Goal: Information Seeking & Learning: Check status

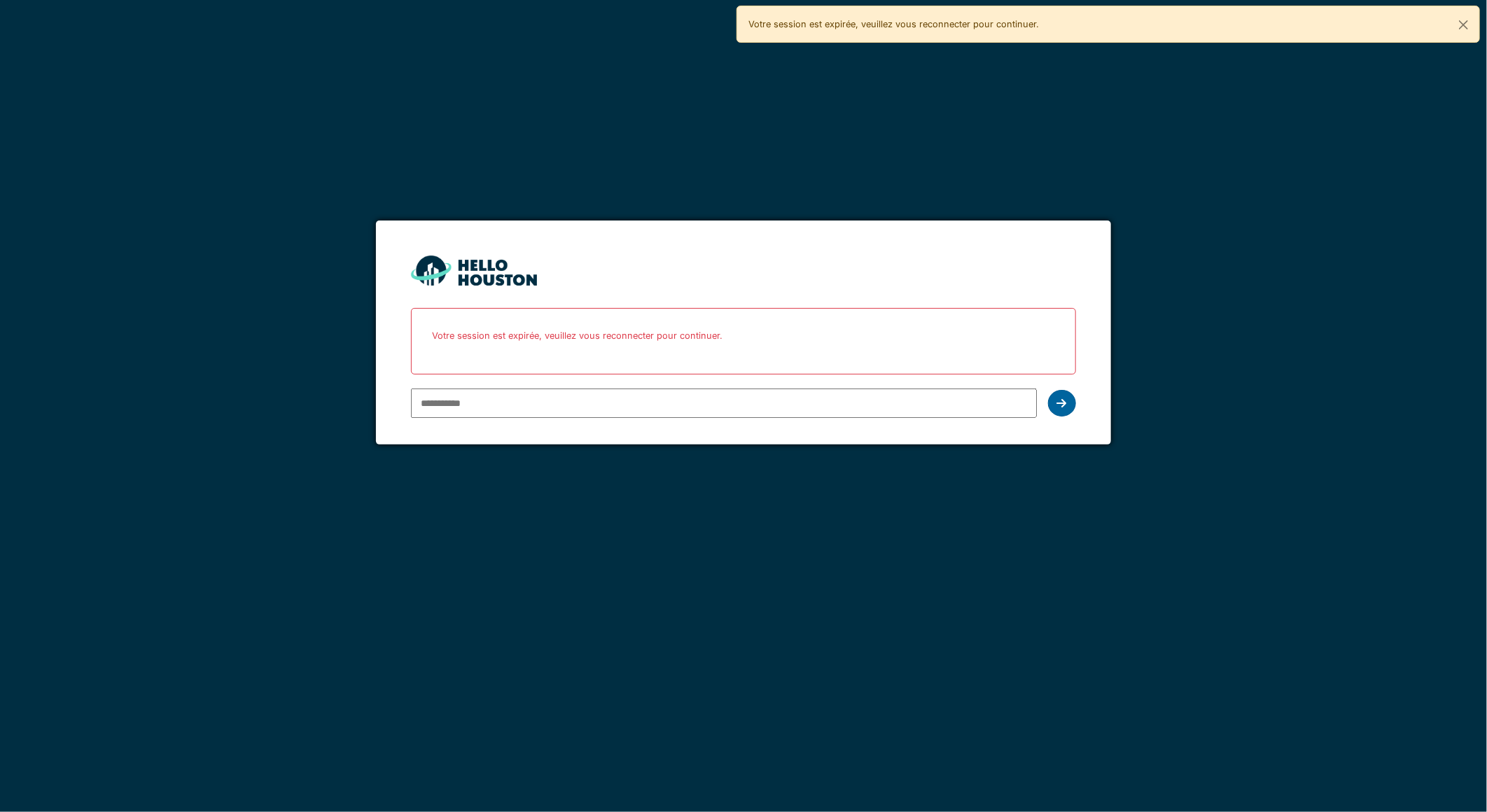
type input "**********"
click at [1054, 404] on div at bounding box center [1062, 403] width 28 height 26
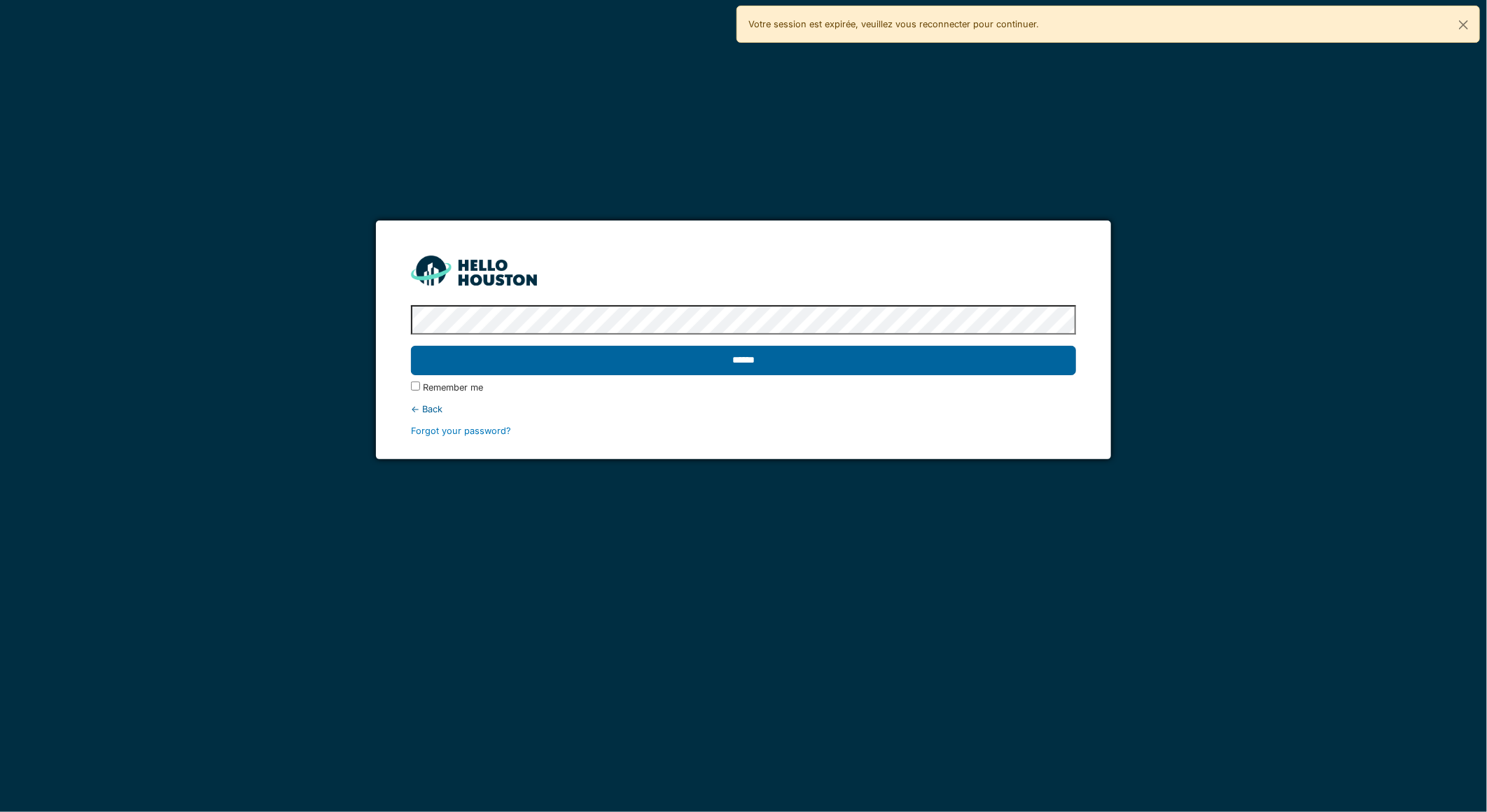
click at [1031, 369] on input "******" at bounding box center [742, 360] width 664 height 29
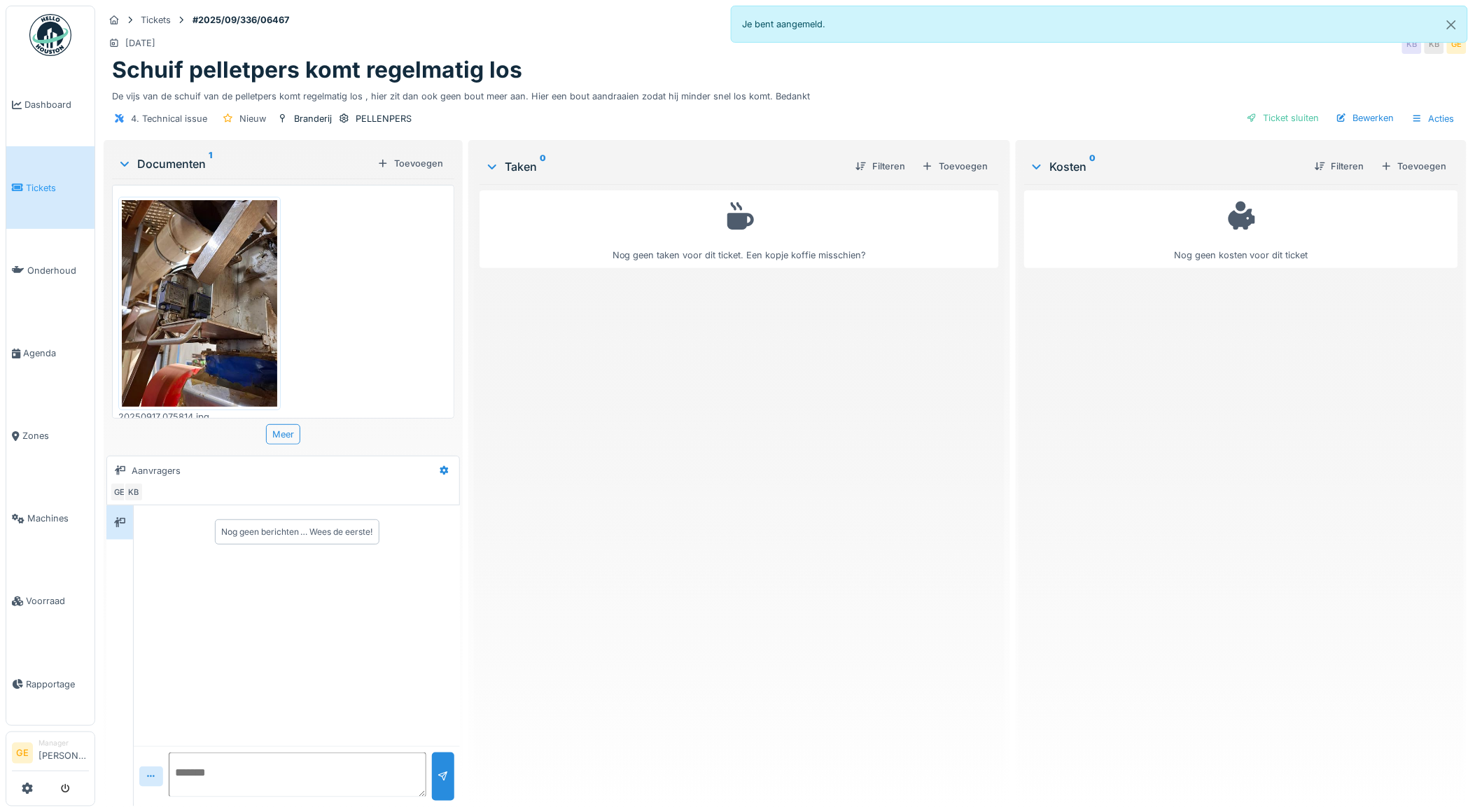
click at [198, 296] on img at bounding box center [199, 303] width 155 height 206
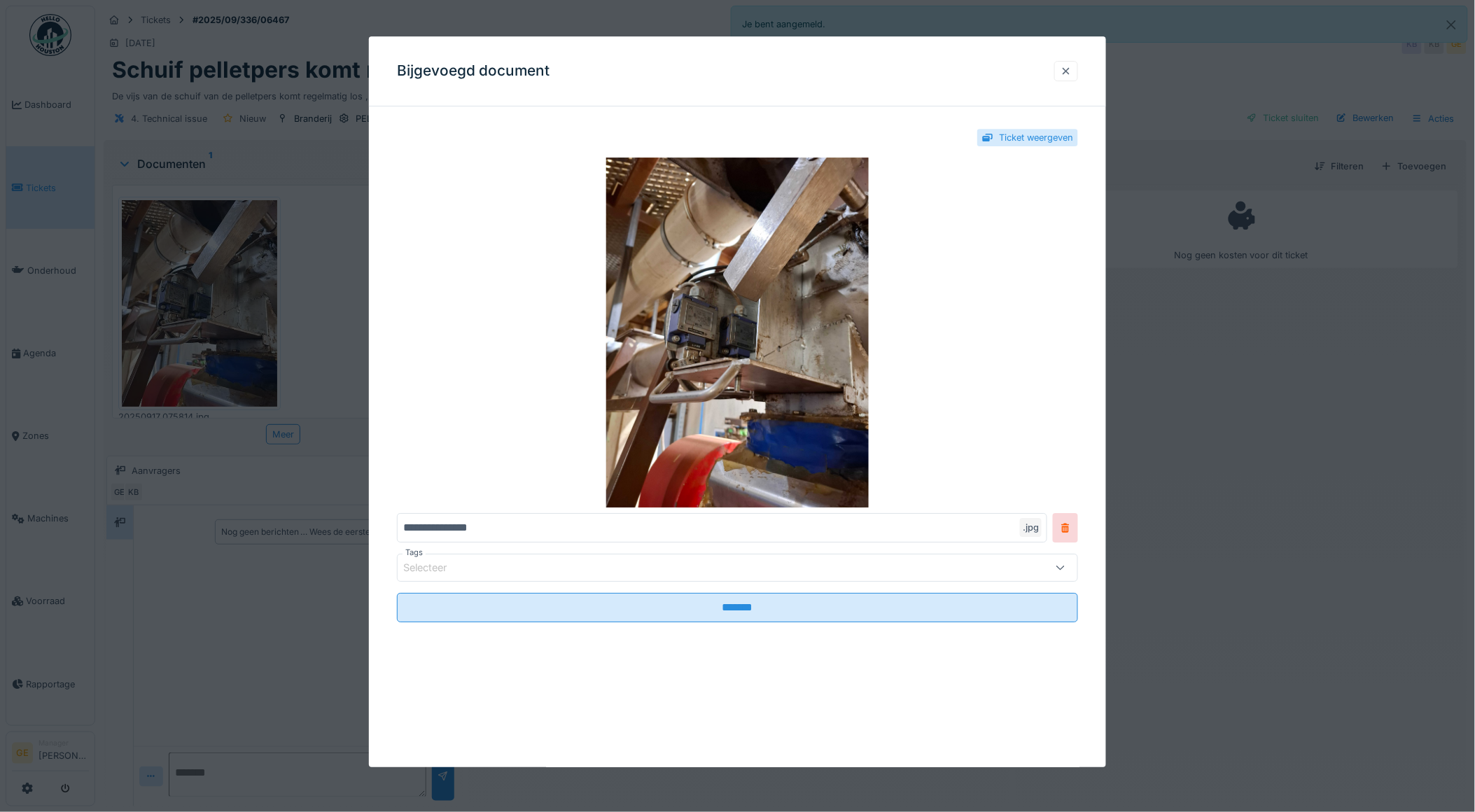
click at [1070, 72] on div at bounding box center [1065, 71] width 11 height 13
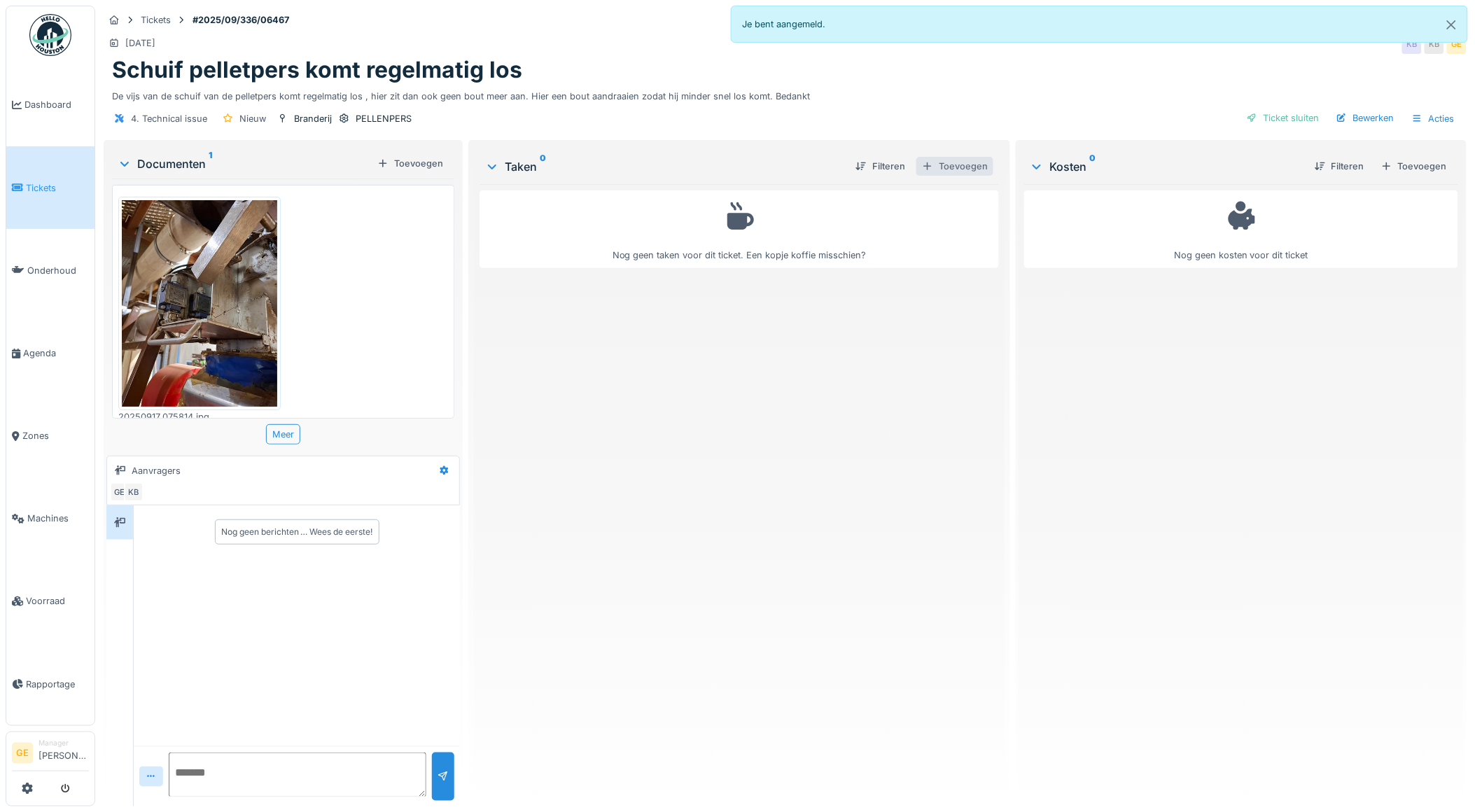
click at [966, 166] on div "Toevoegen" at bounding box center [955, 166] width 77 height 19
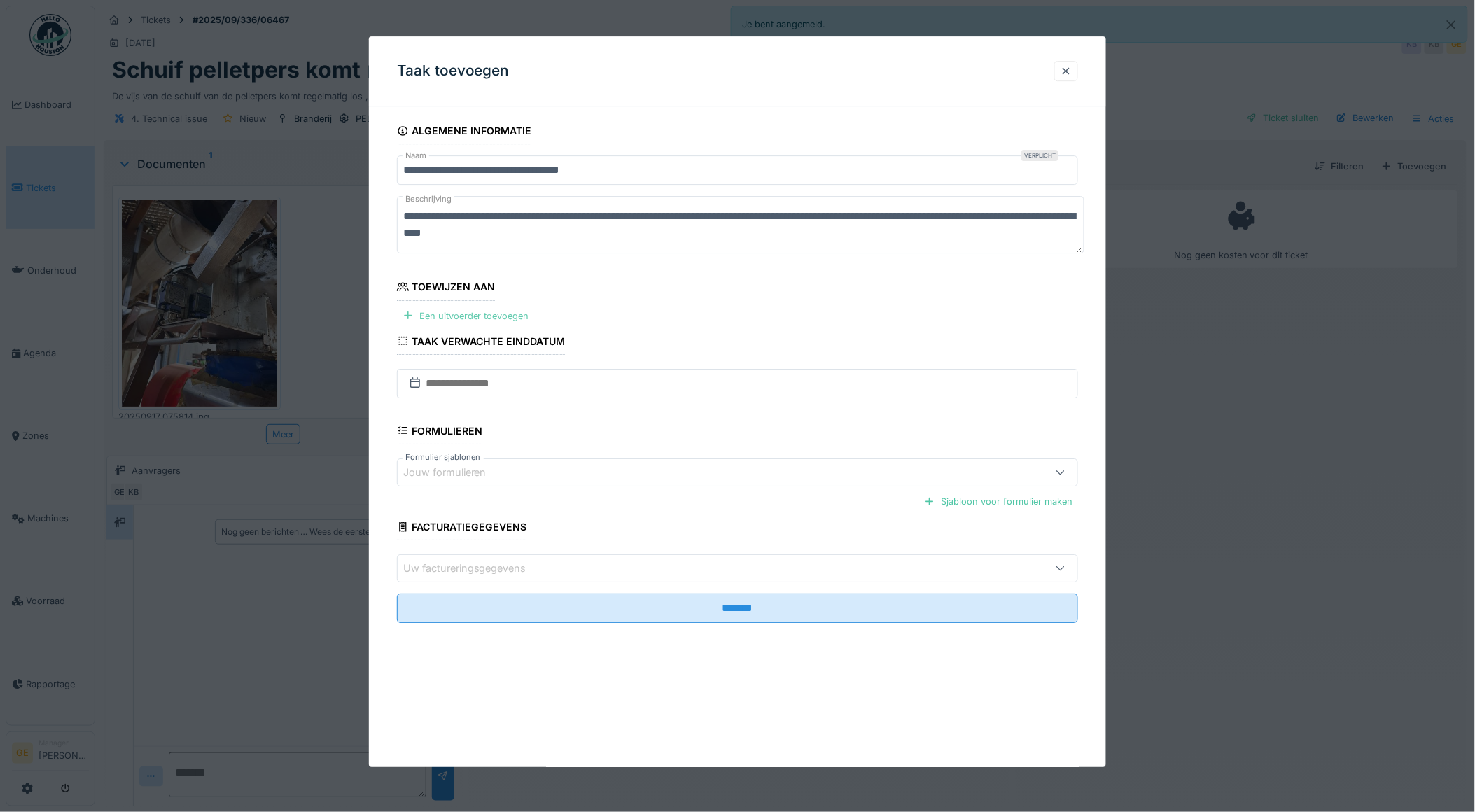
click at [502, 308] on div "Een uitvoerder toevoegen" at bounding box center [465, 316] width 138 height 19
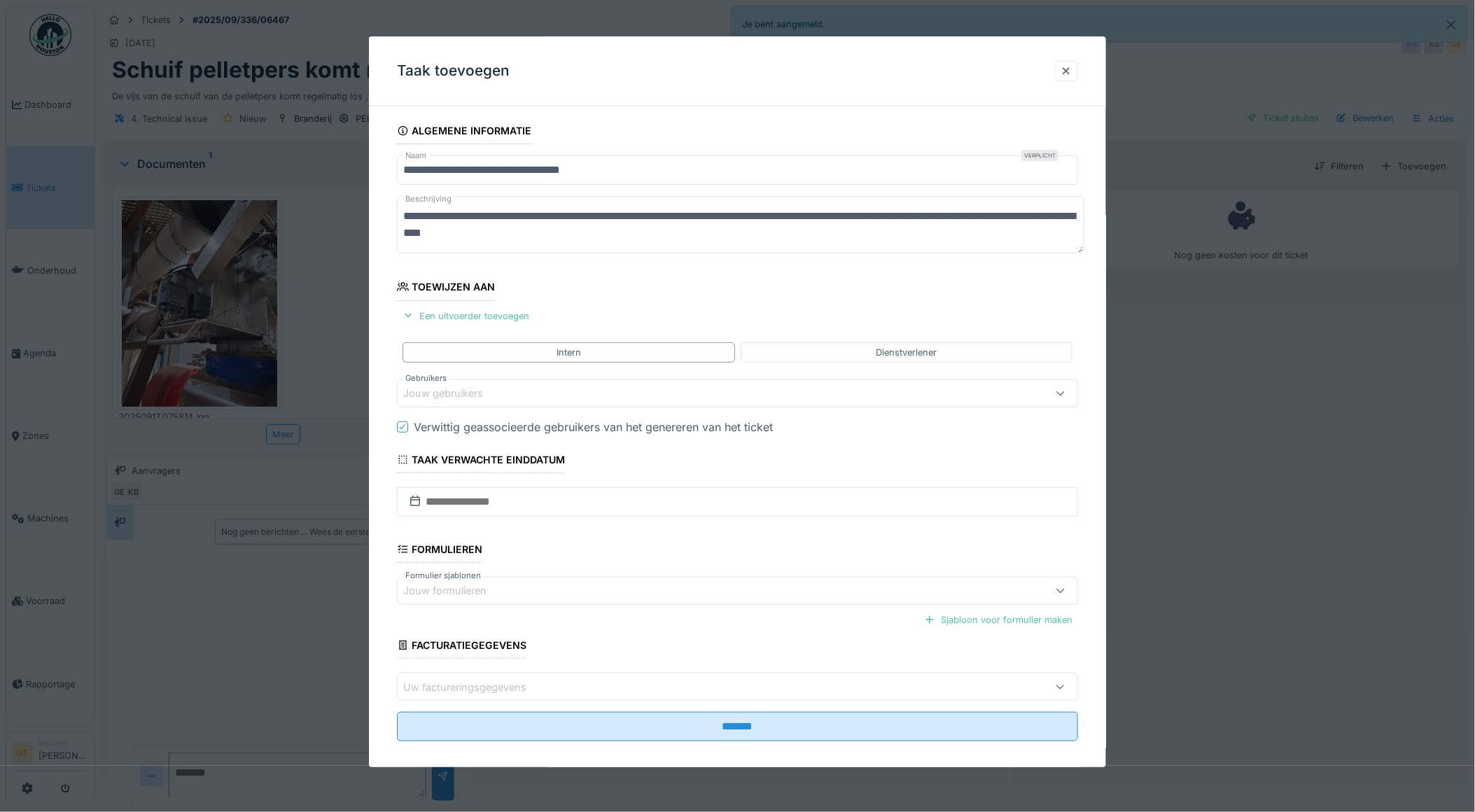
click at [470, 394] on div "Jouw gebruikers" at bounding box center [453, 393] width 99 height 15
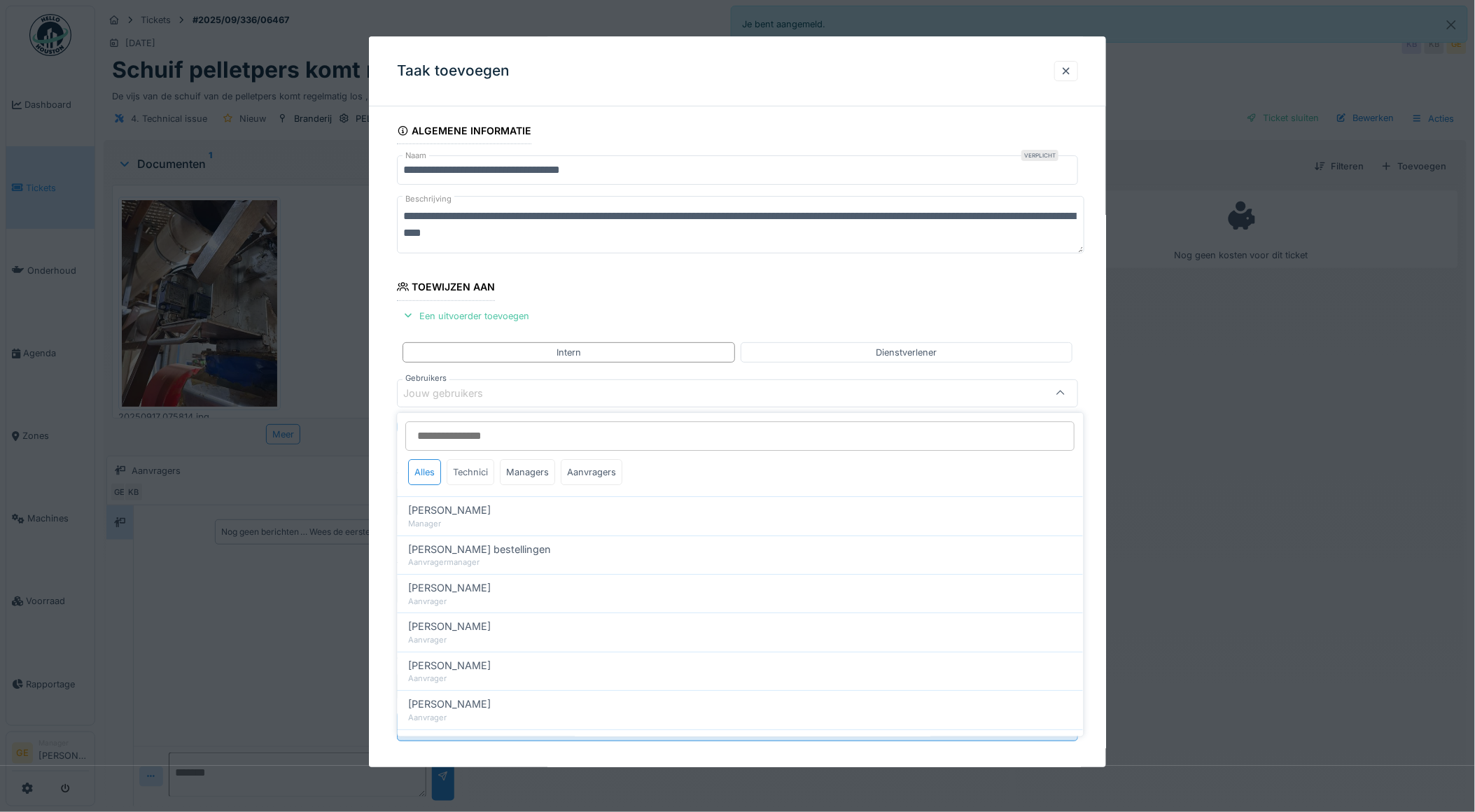
click at [472, 480] on div "Technici" at bounding box center [470, 472] width 47 height 26
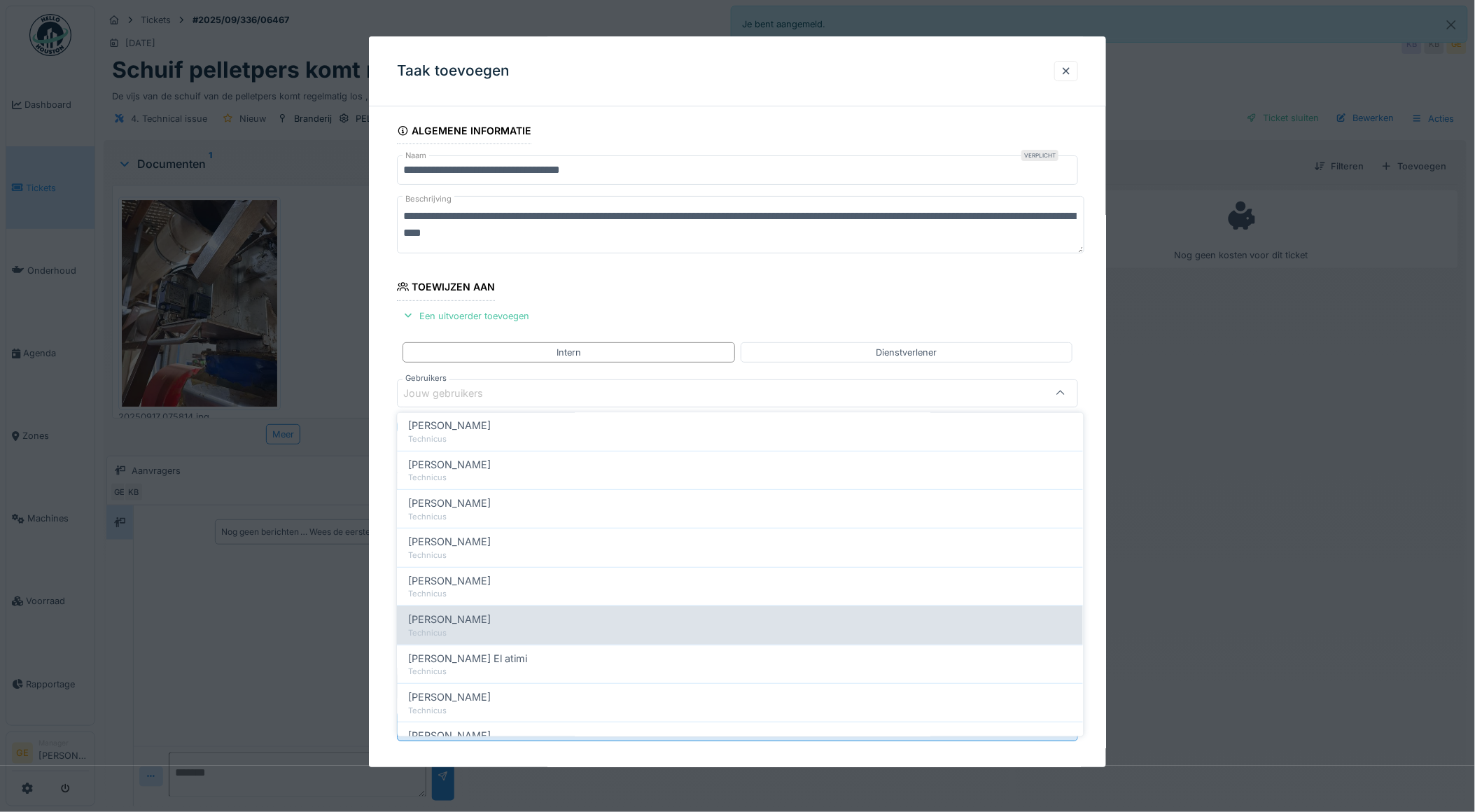
scroll to position [311, 0]
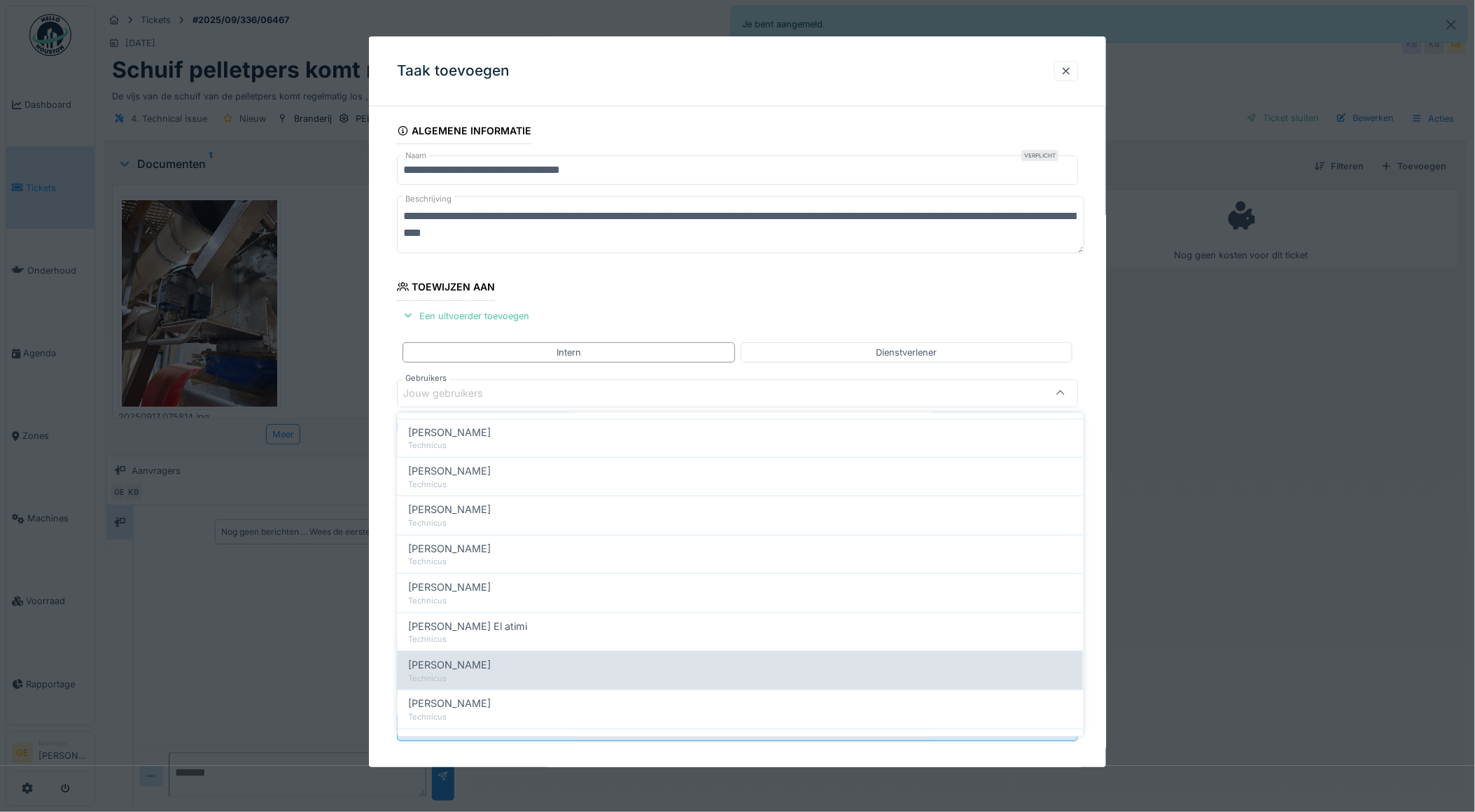
click at [513, 680] on div "Technicus" at bounding box center [741, 678] width 663 height 12
type input "*****"
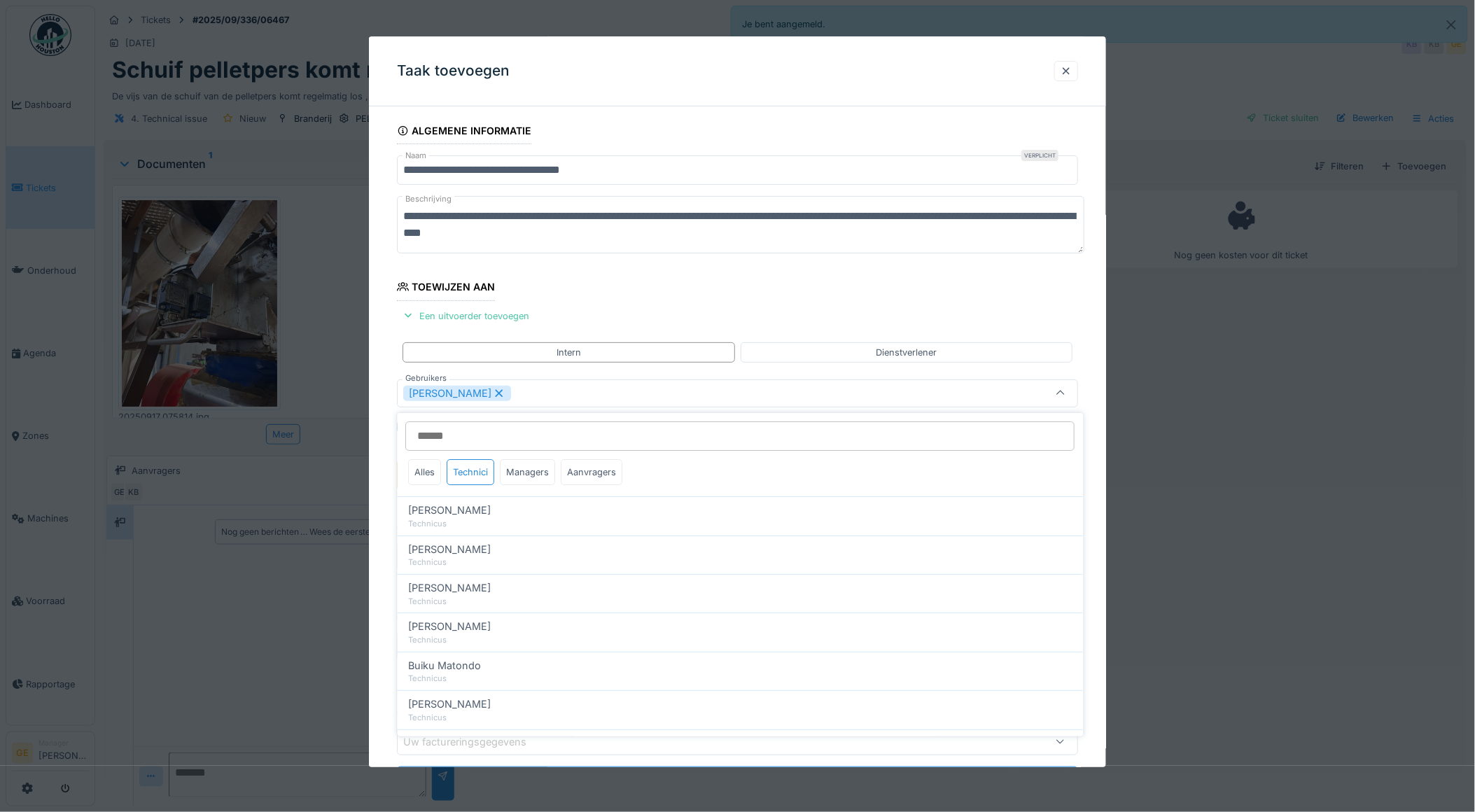
click at [376, 354] on div "**********" at bounding box center [738, 476] width 738 height 717
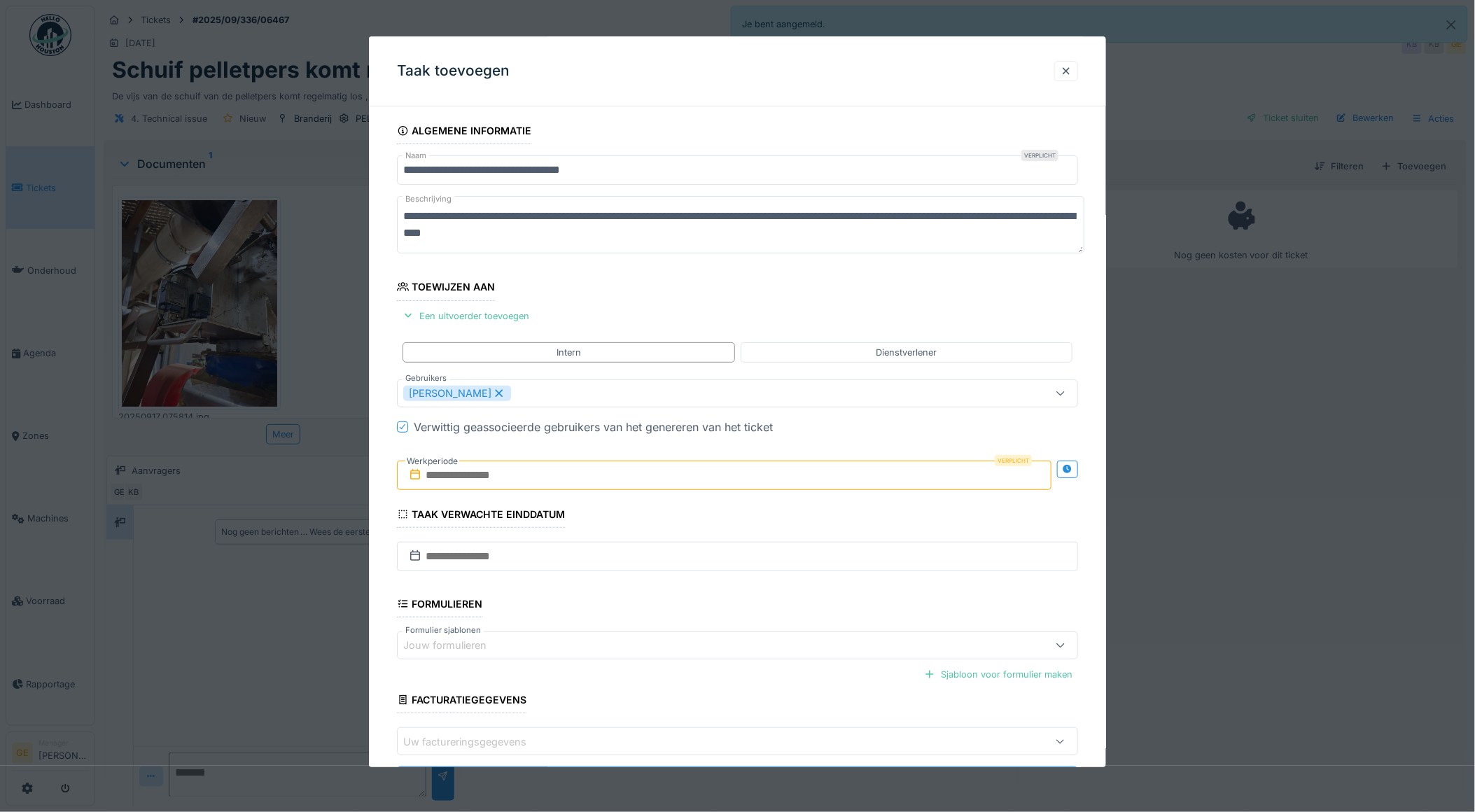
click at [458, 467] on label "Werkperiode" at bounding box center [432, 461] width 54 height 15
click at [494, 483] on input "text" at bounding box center [724, 475] width 655 height 29
click at [706, 612] on div "17" at bounding box center [704, 612] width 19 height 20
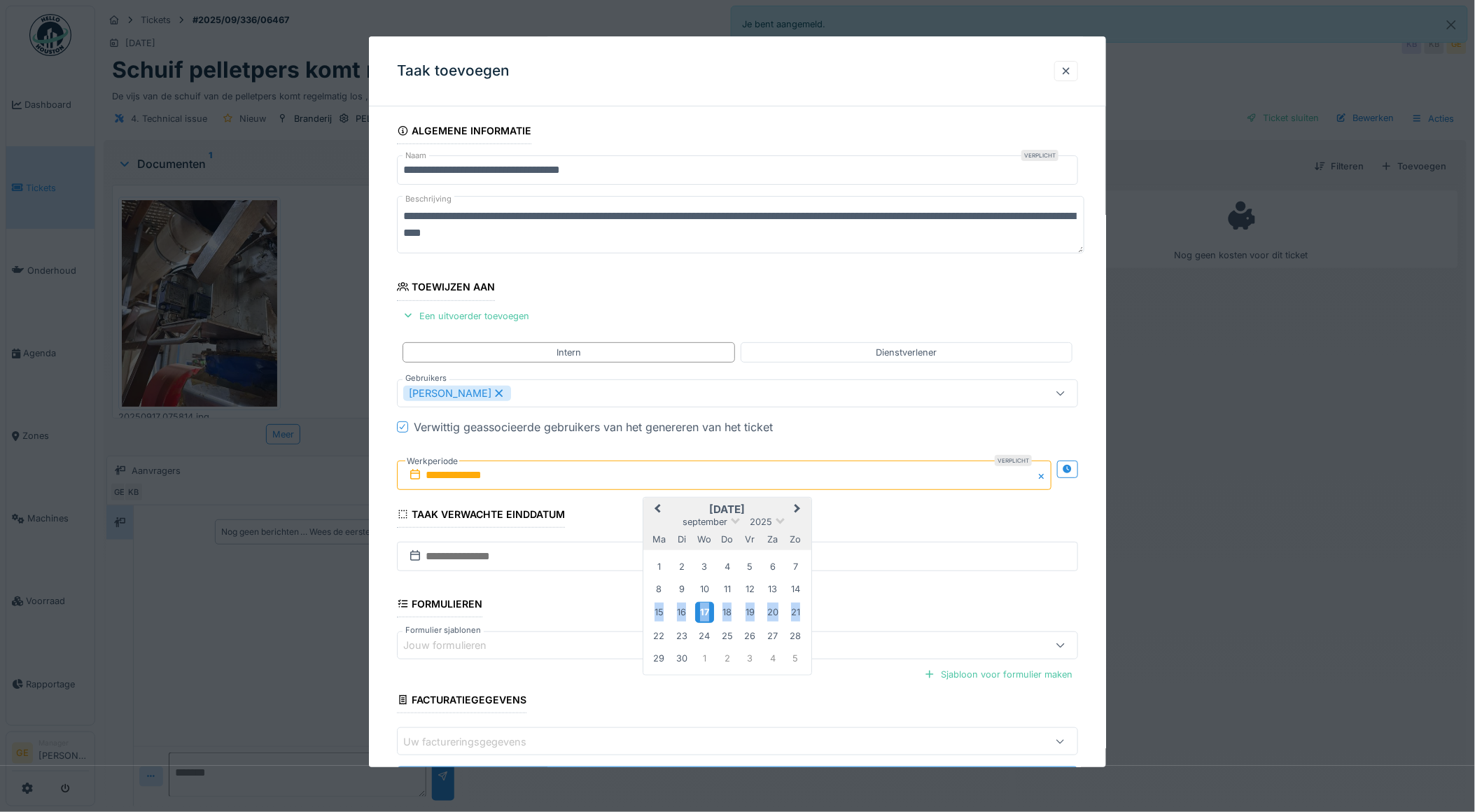
click at [706, 612] on div "17" at bounding box center [704, 612] width 19 height 20
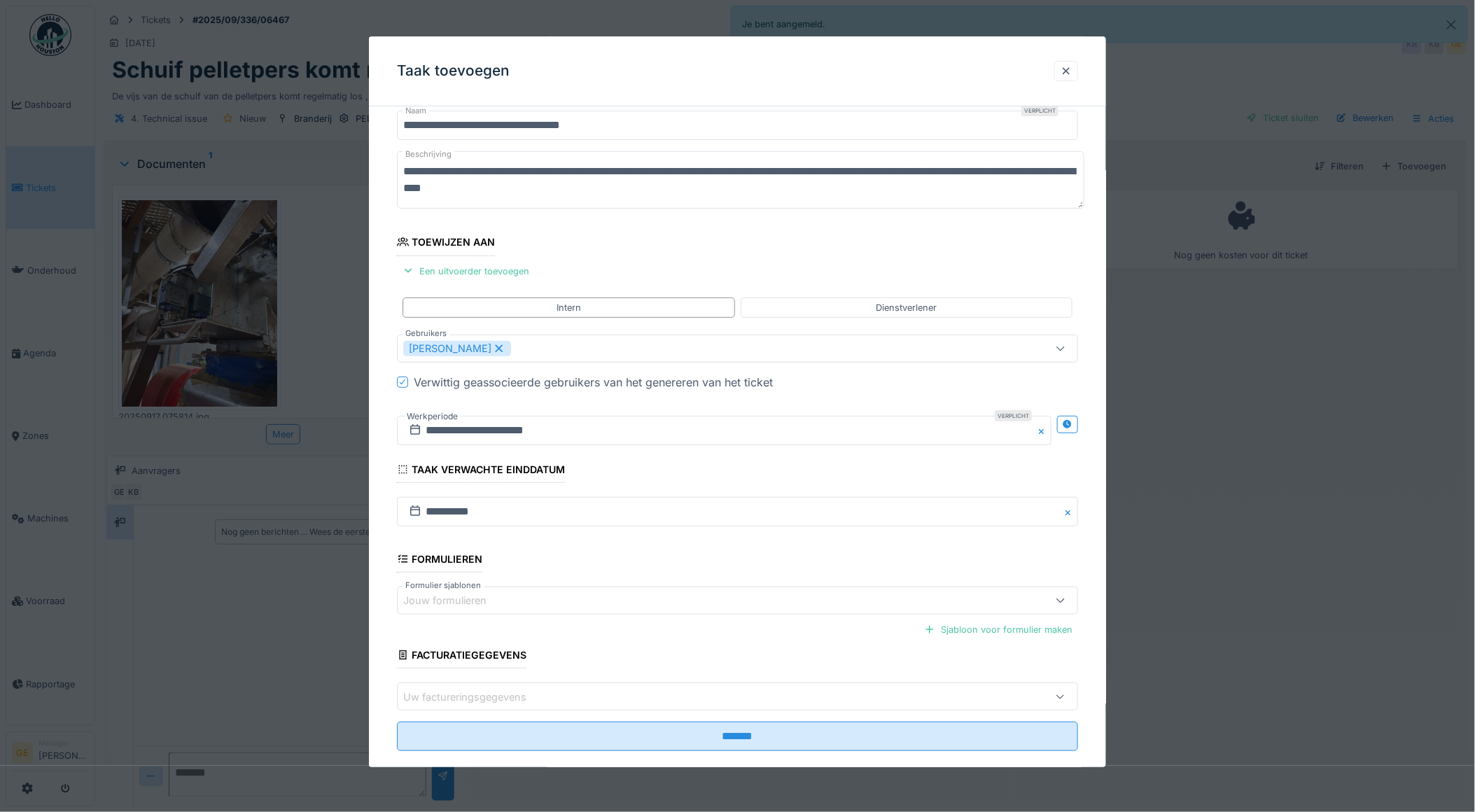
scroll to position [69, 0]
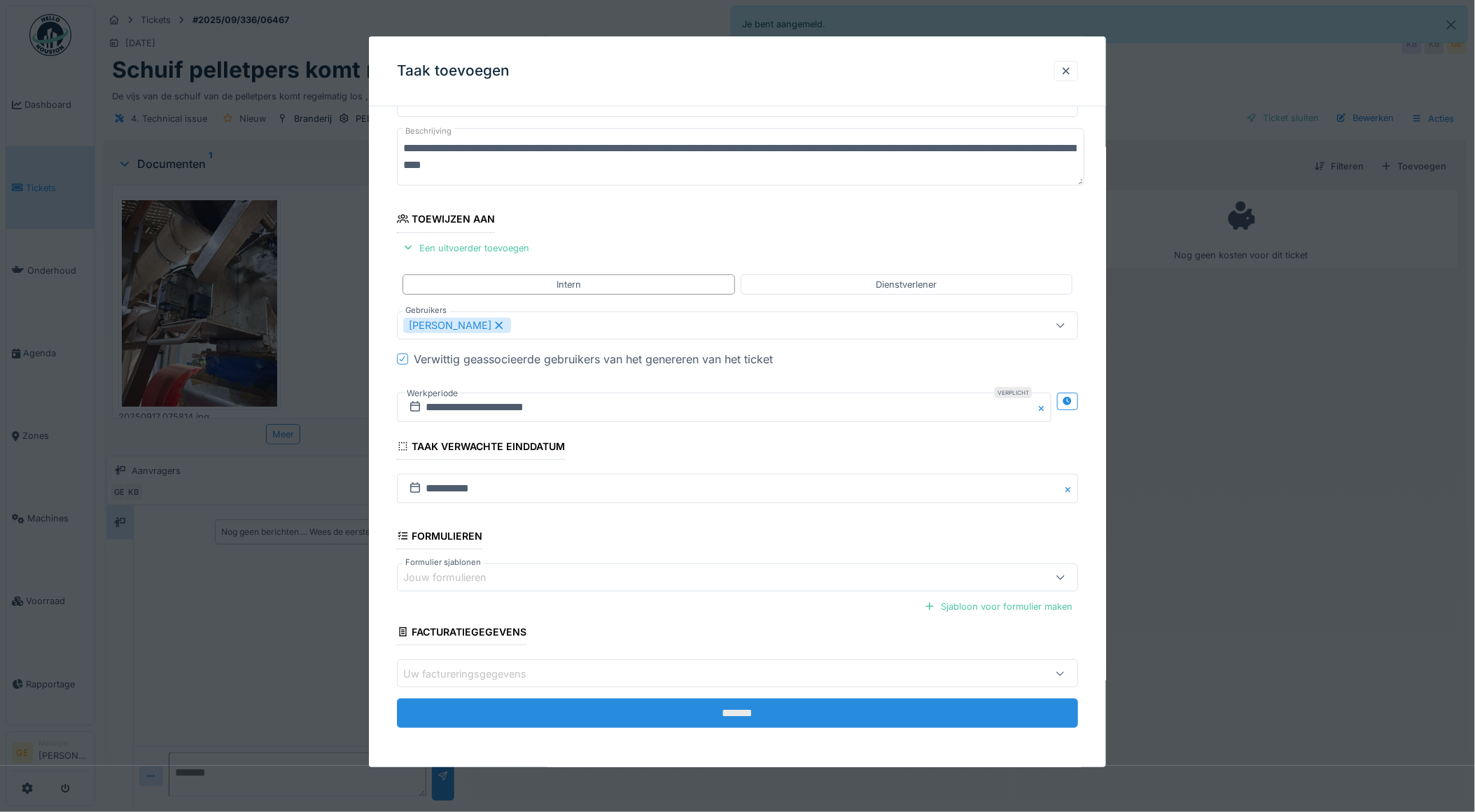
click at [747, 709] on input "*******" at bounding box center [737, 714] width 682 height 29
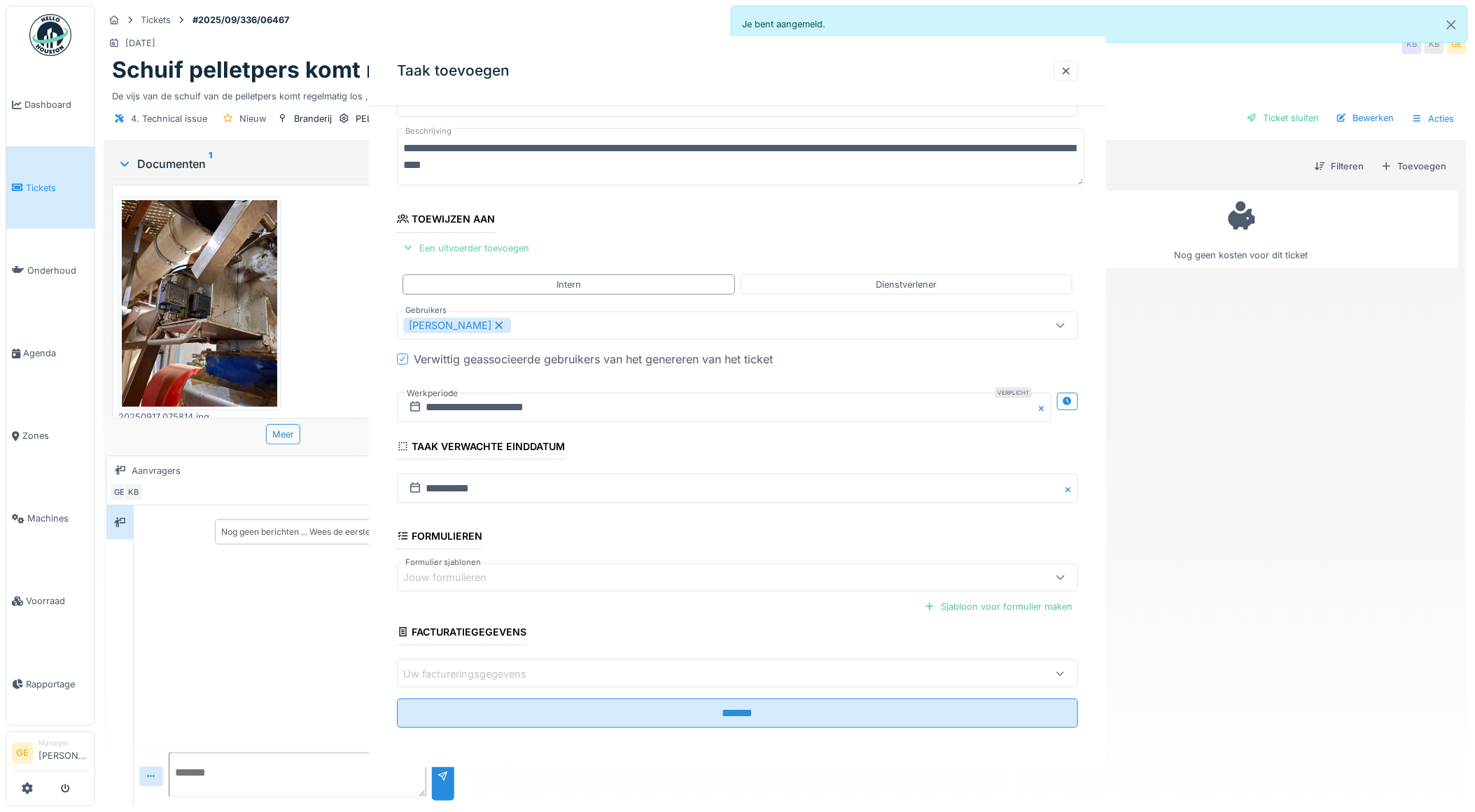
scroll to position [0, 0]
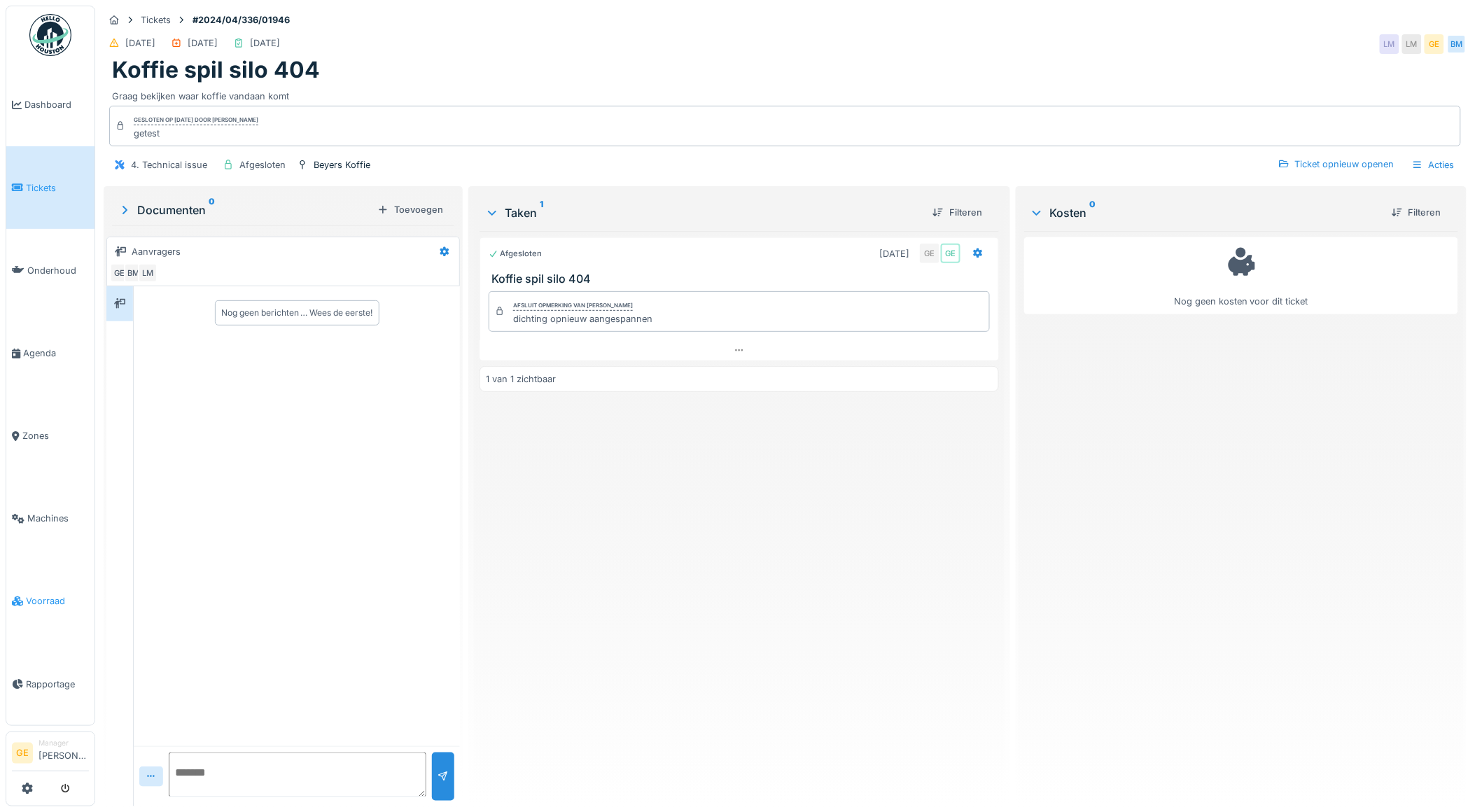
click at [52, 594] on span "Voorraad" at bounding box center [58, 601] width 63 height 13
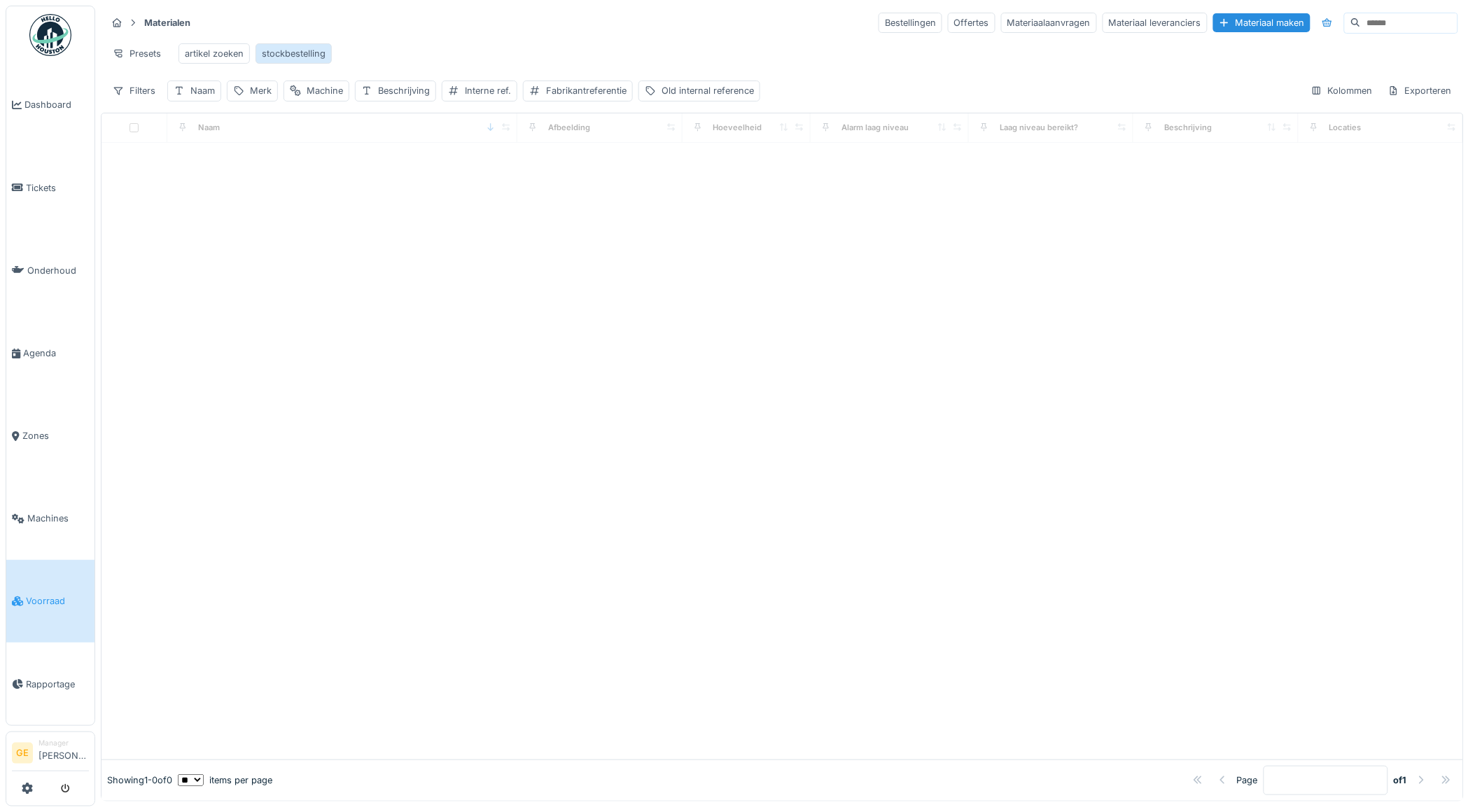
click at [297, 51] on div "stockbestelling" at bounding box center [293, 53] width 63 height 13
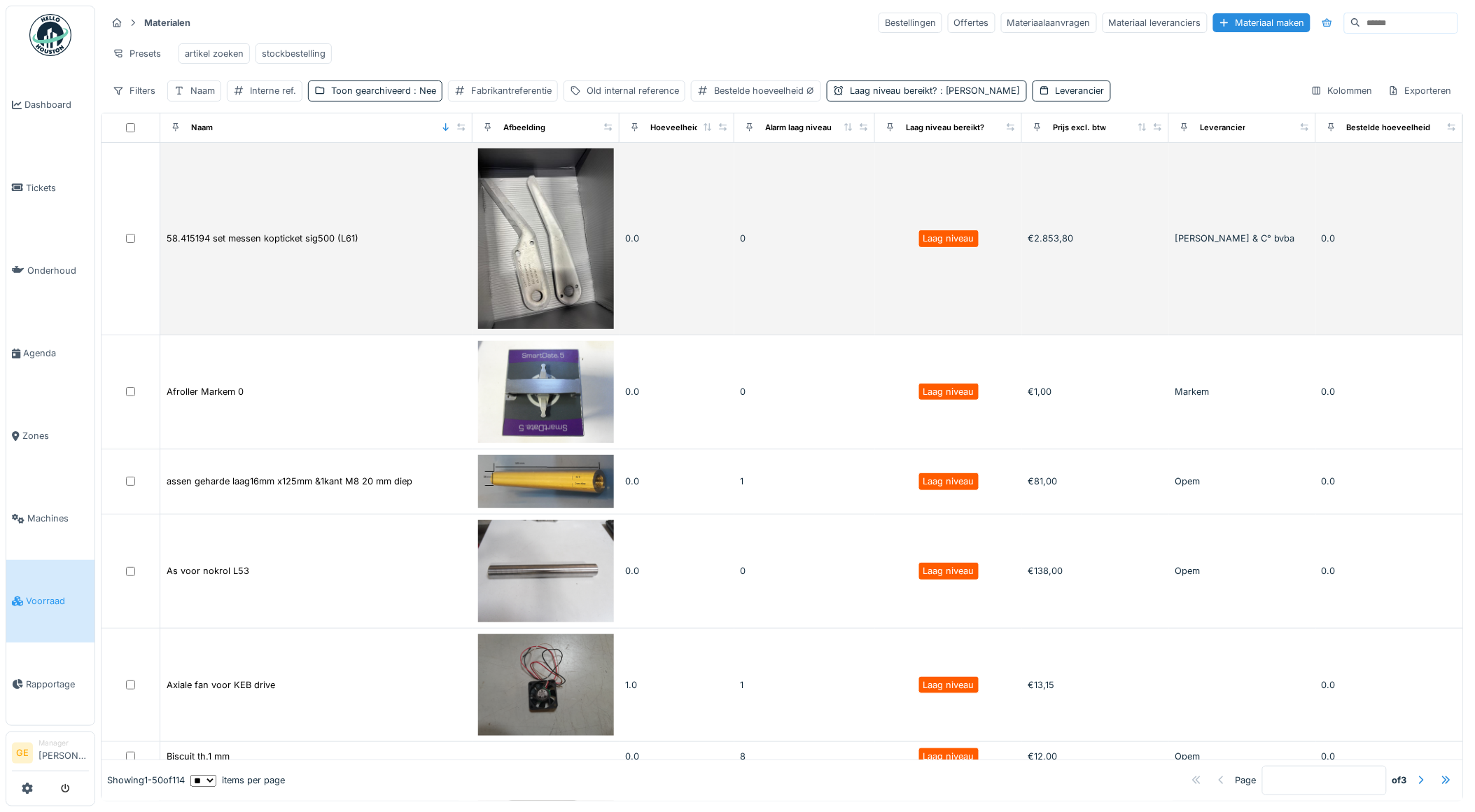
click at [513, 274] on img at bounding box center [546, 239] width 136 height 181
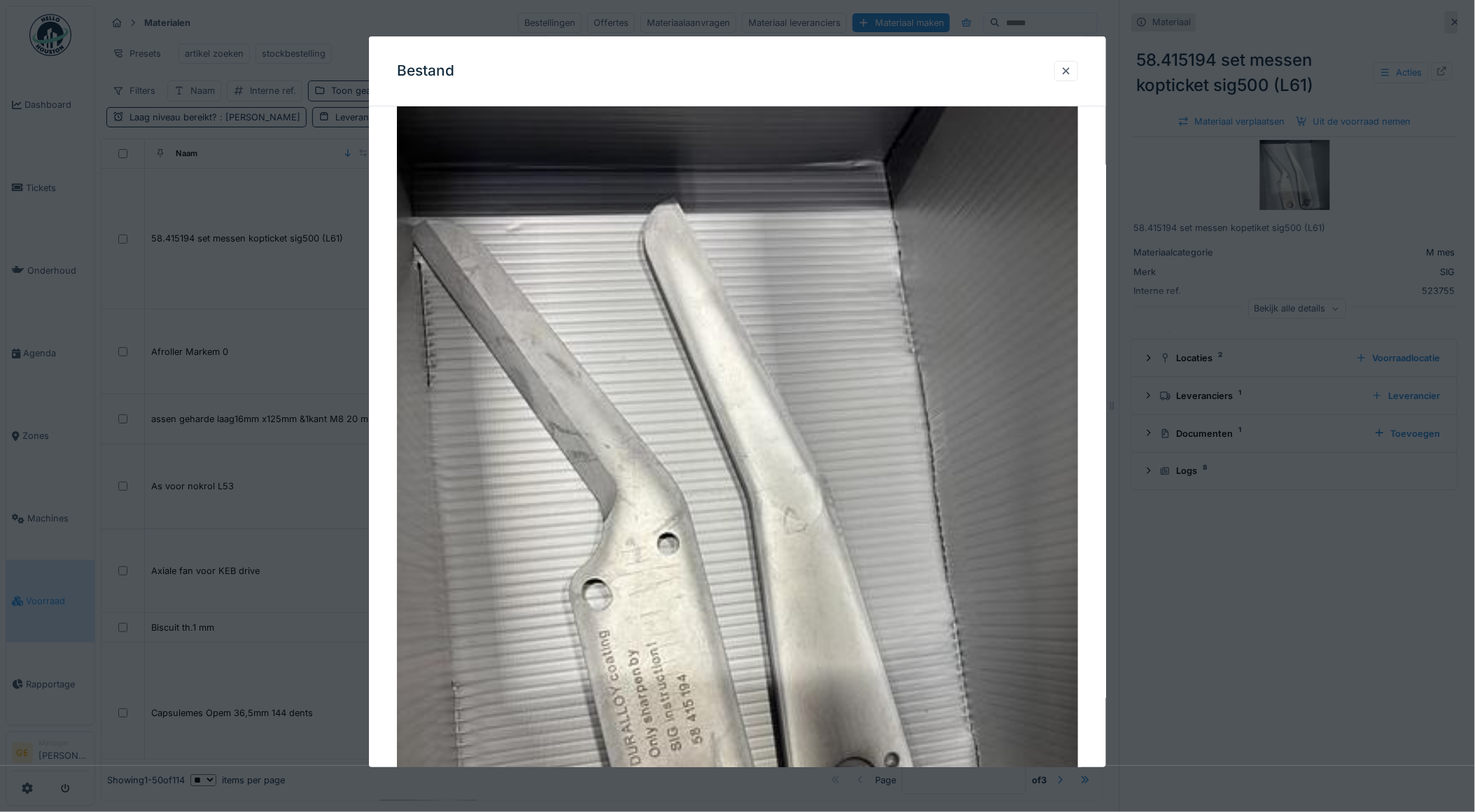
scroll to position [233, 0]
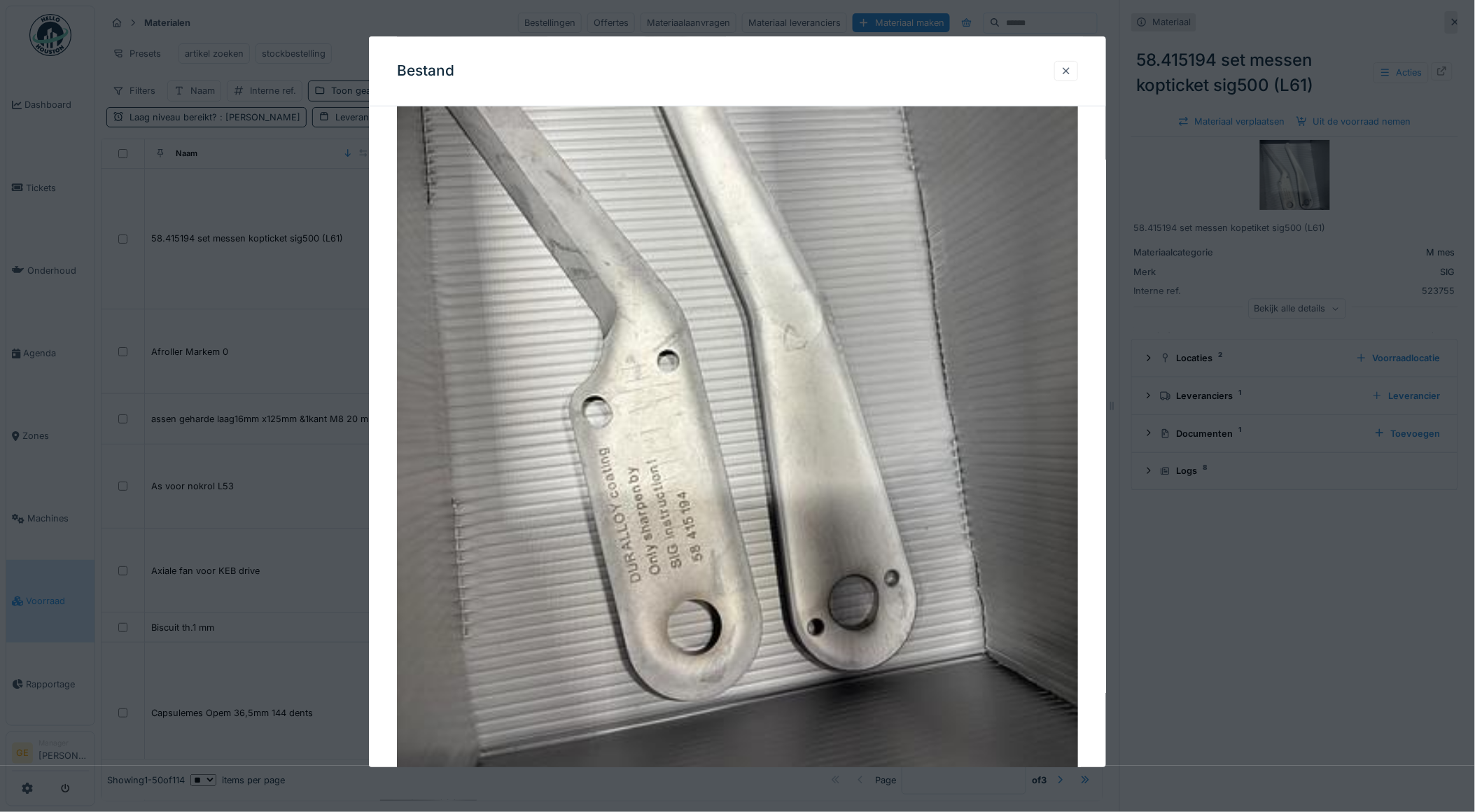
click at [1072, 71] on div at bounding box center [1065, 71] width 11 height 13
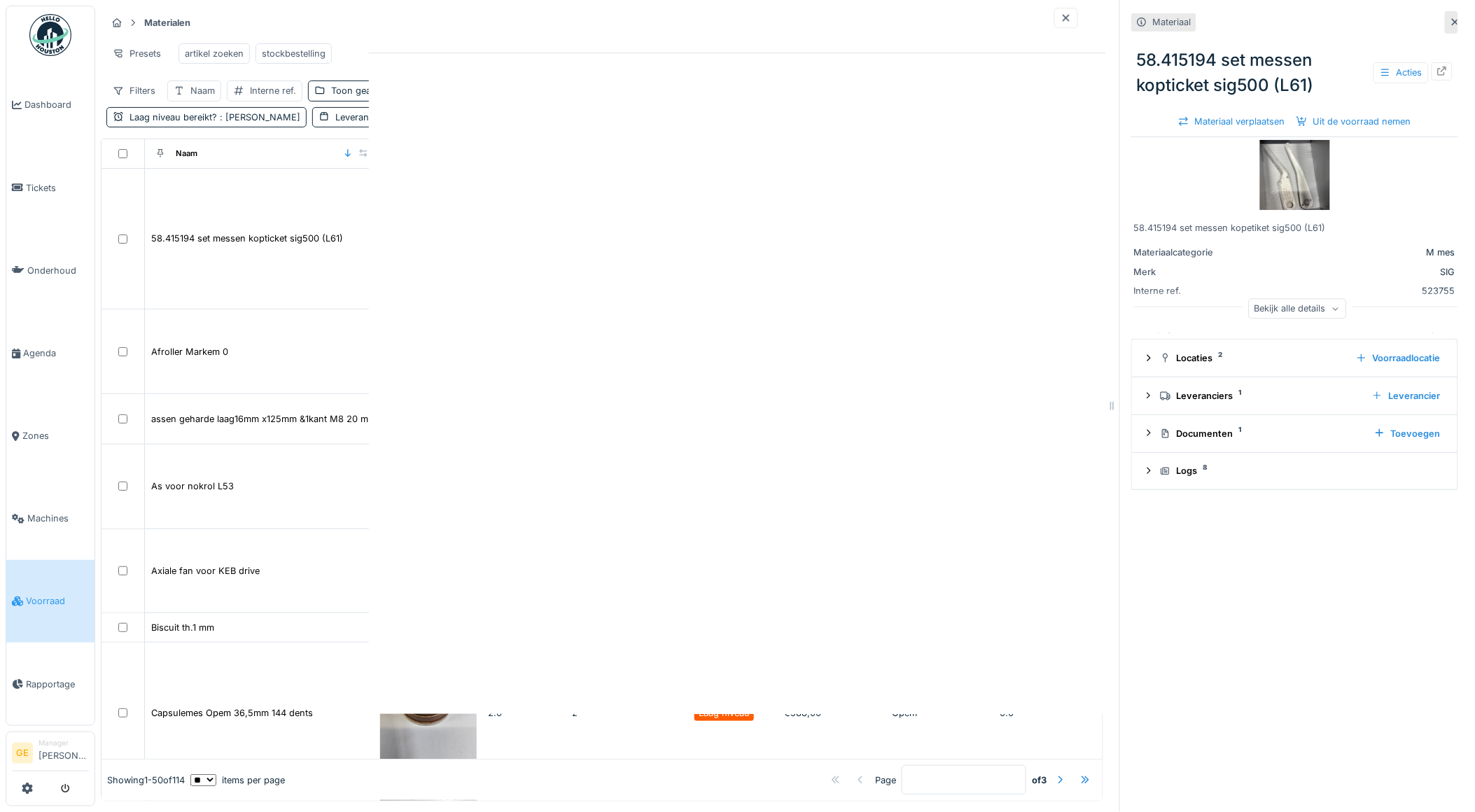
scroll to position [0, 0]
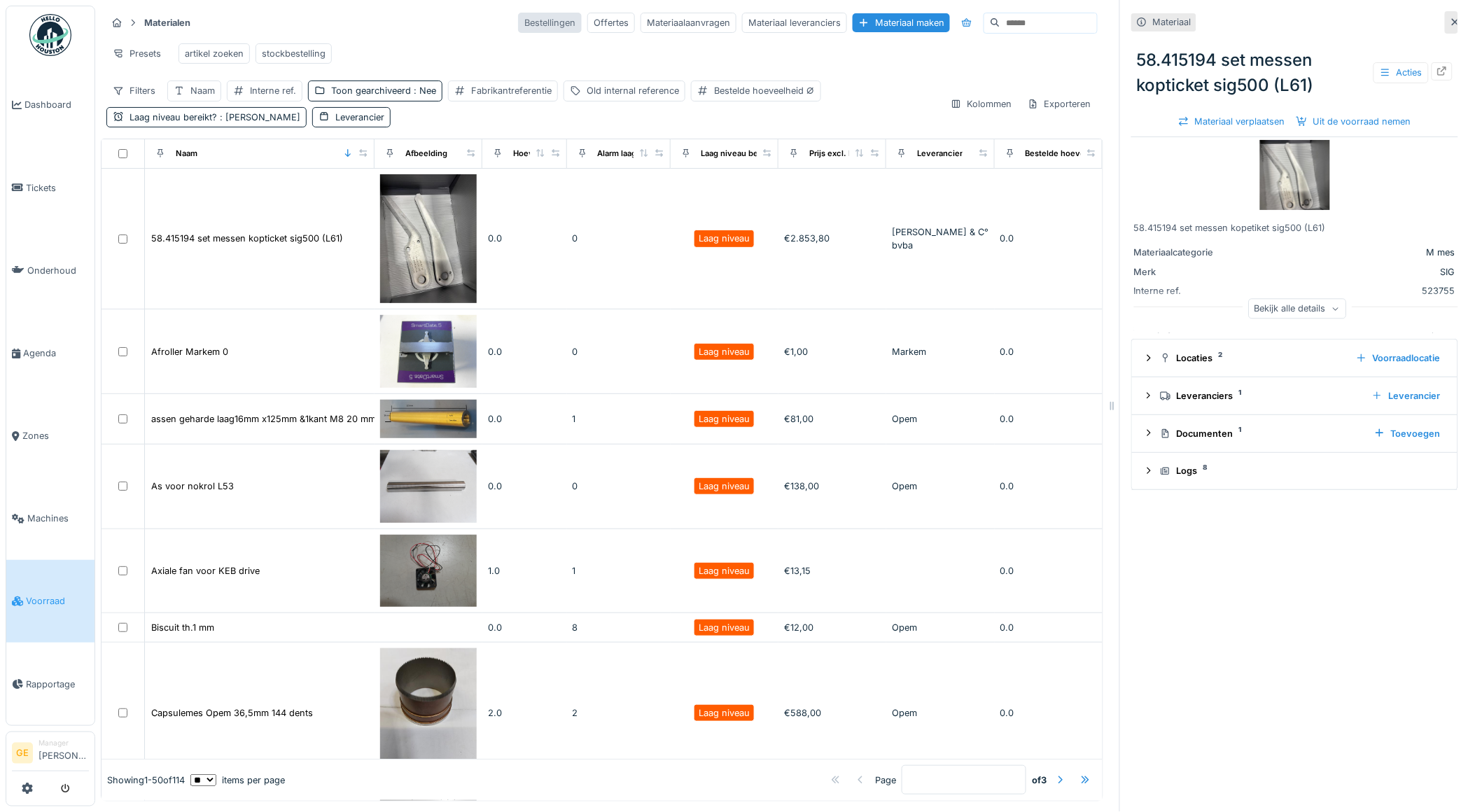
click at [518, 16] on div "Bestellingen" at bounding box center [549, 23] width 63 height 20
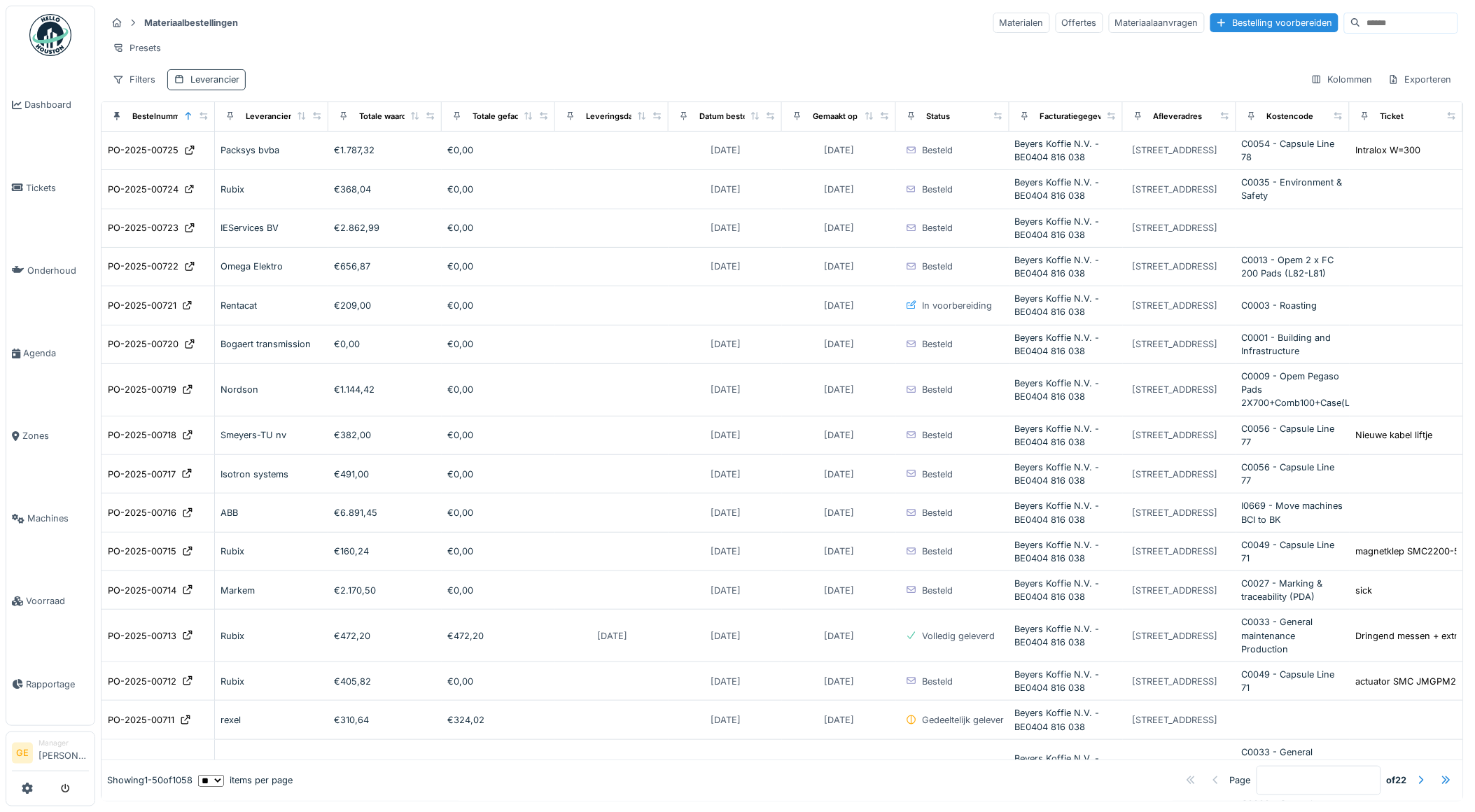
click at [225, 86] on div "Leverancier" at bounding box center [214, 79] width 49 height 13
click at [241, 152] on div "Leverancier" at bounding box center [217, 157] width 74 height 15
type input "*******"
click at [44, 594] on span "Voorraad" at bounding box center [58, 601] width 63 height 13
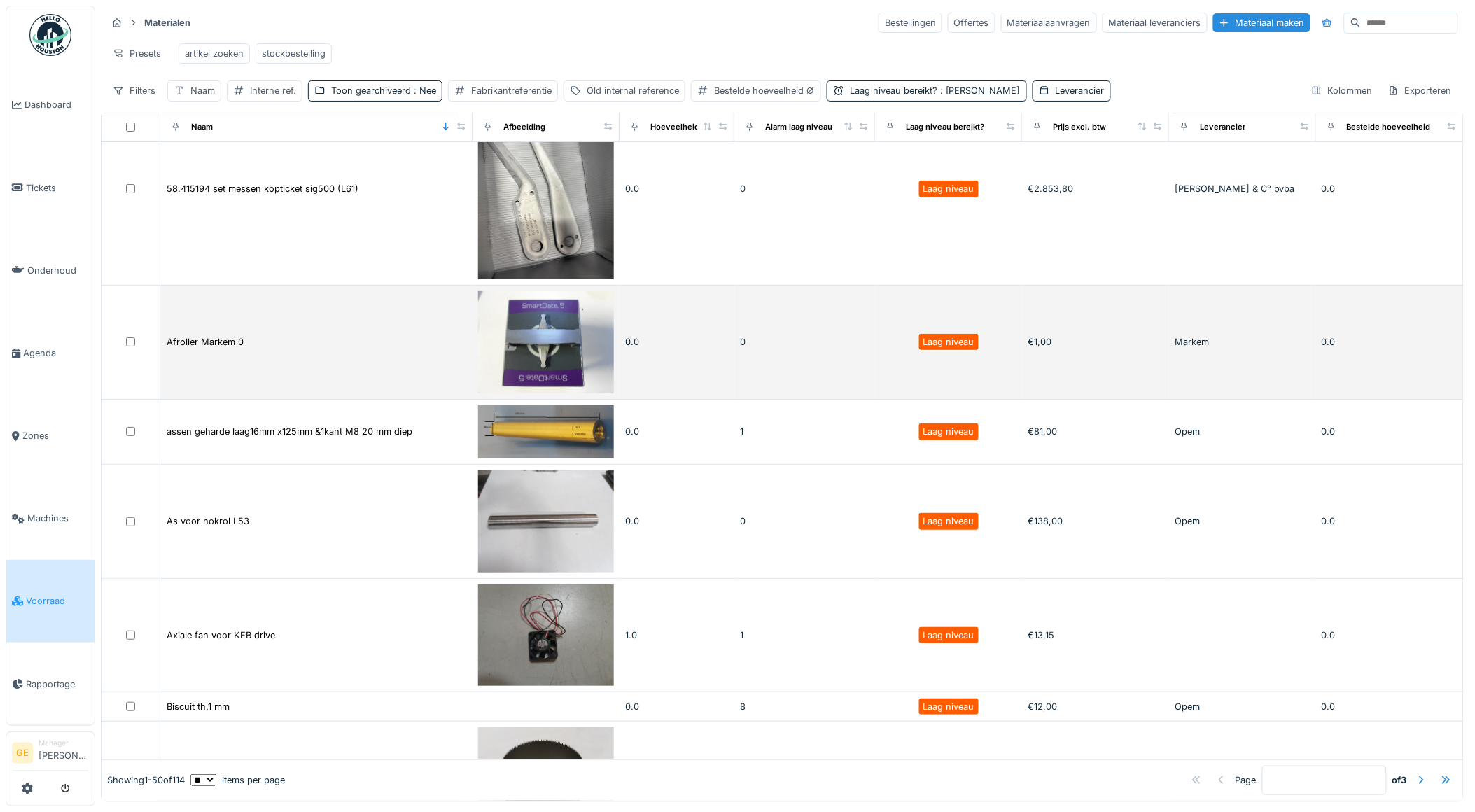
scroll to position [78, 0]
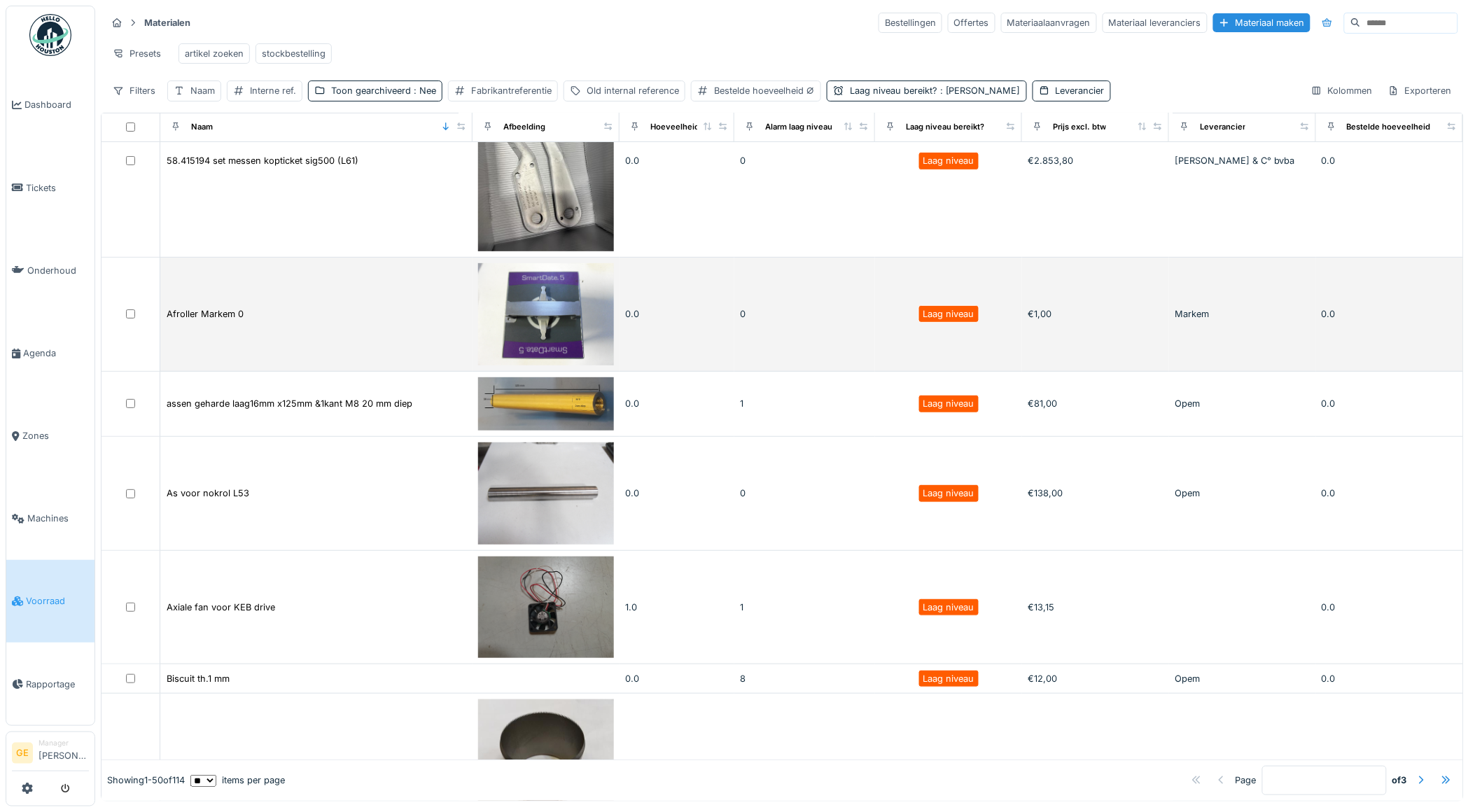
click at [395, 329] on td "Afroller Markem 0" at bounding box center [316, 314] width 312 height 114
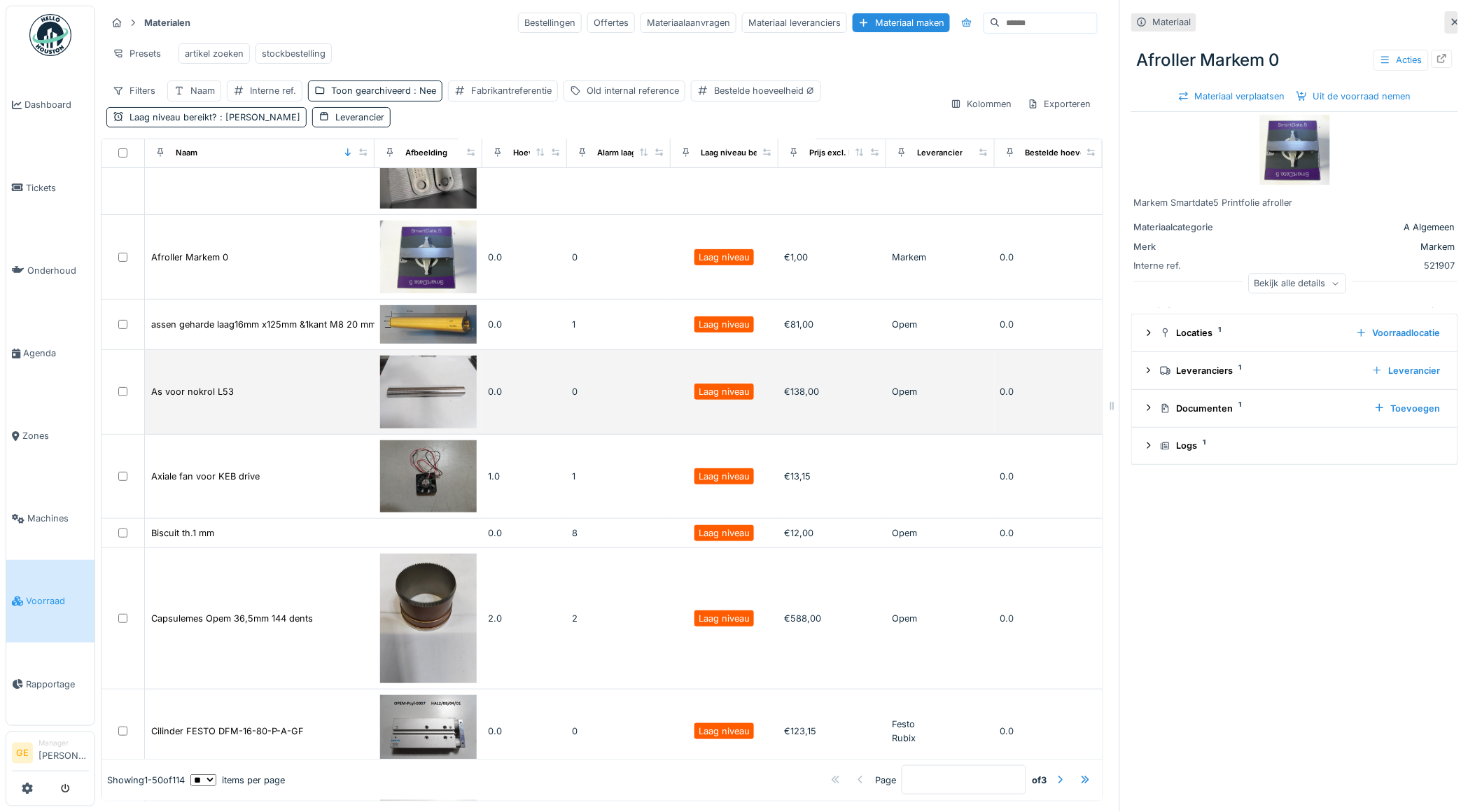
scroll to position [78, 0]
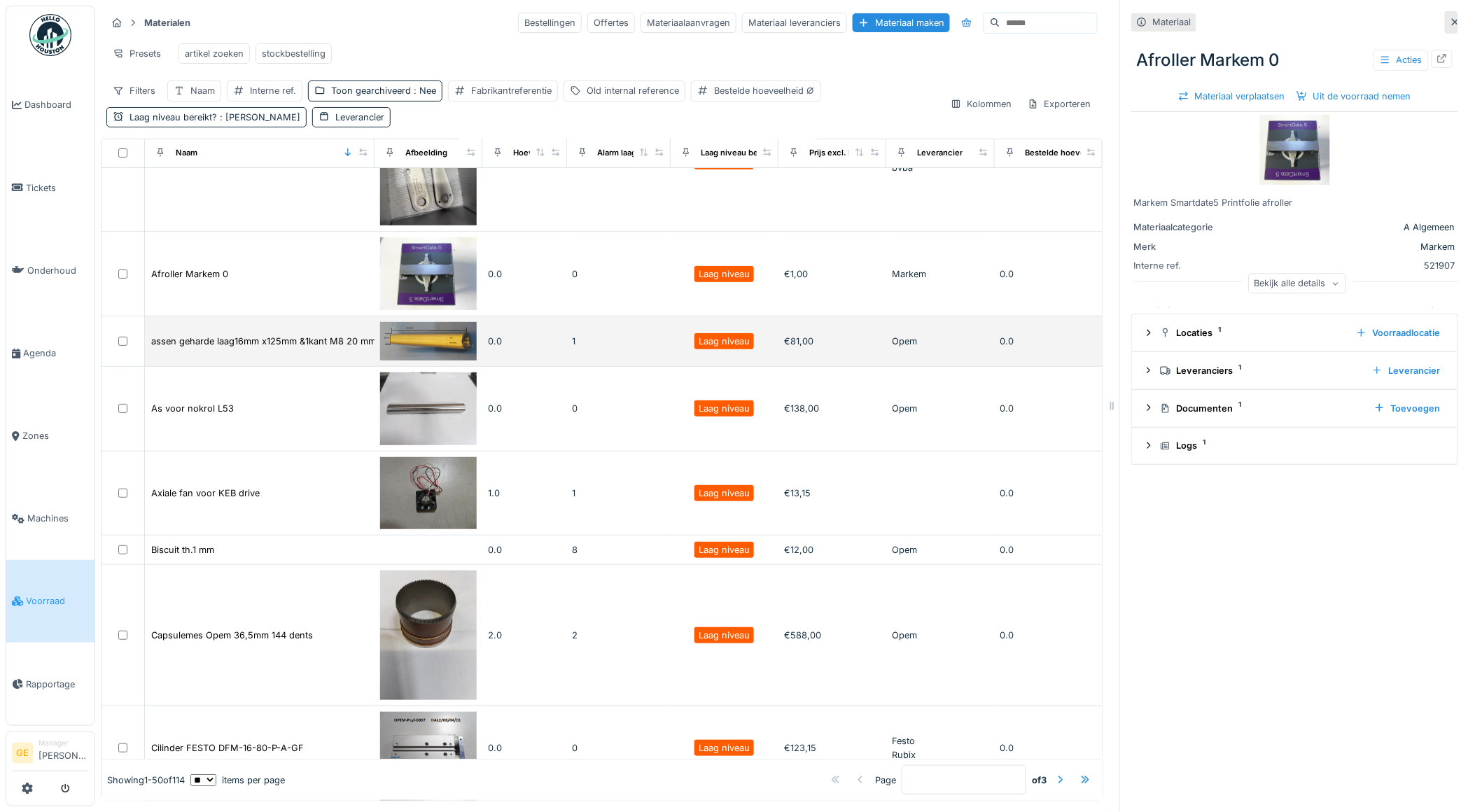
click at [435, 346] on img at bounding box center [428, 341] width 96 height 39
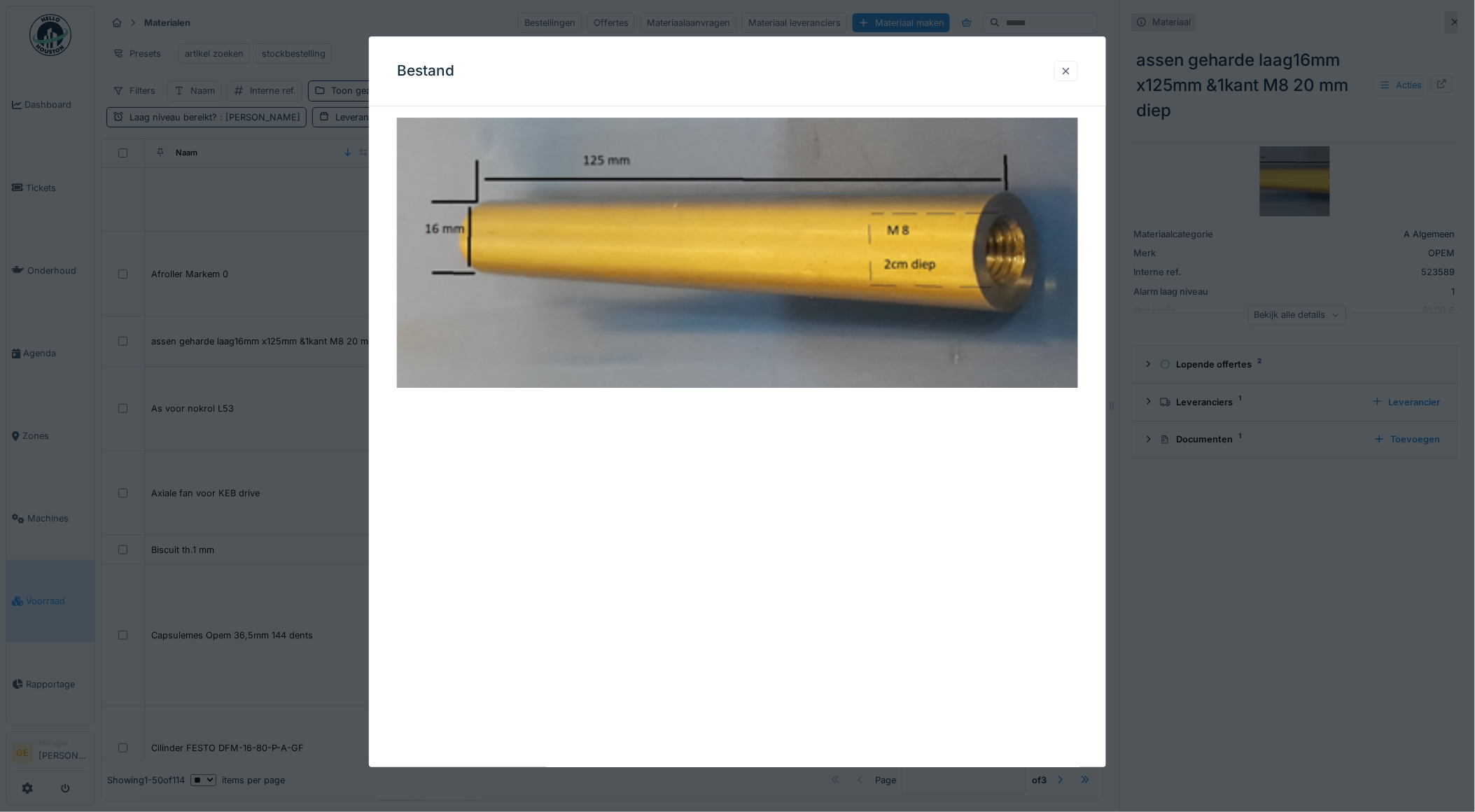
click at [1072, 71] on div at bounding box center [1065, 71] width 11 height 13
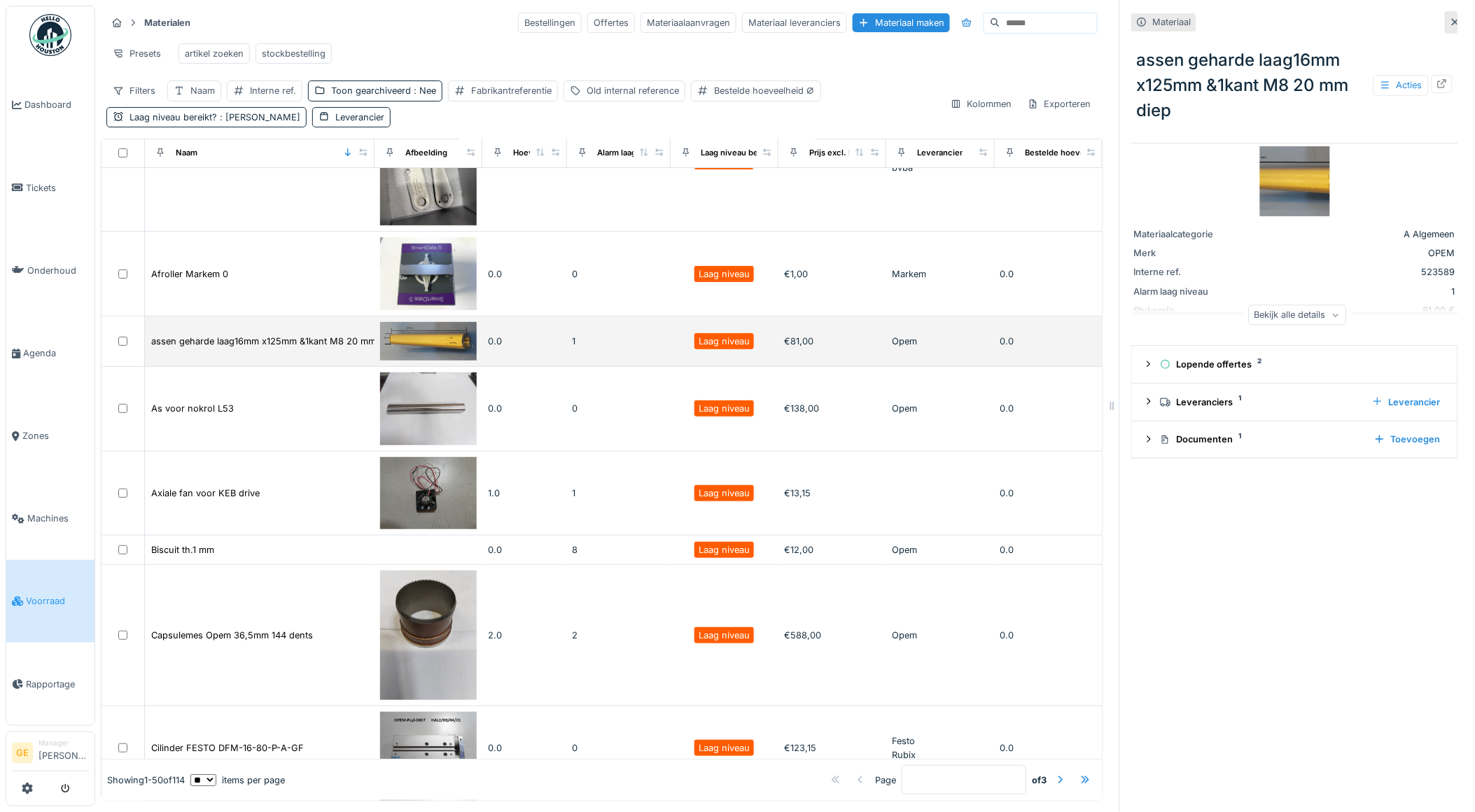
click at [421, 355] on img at bounding box center [428, 341] width 96 height 39
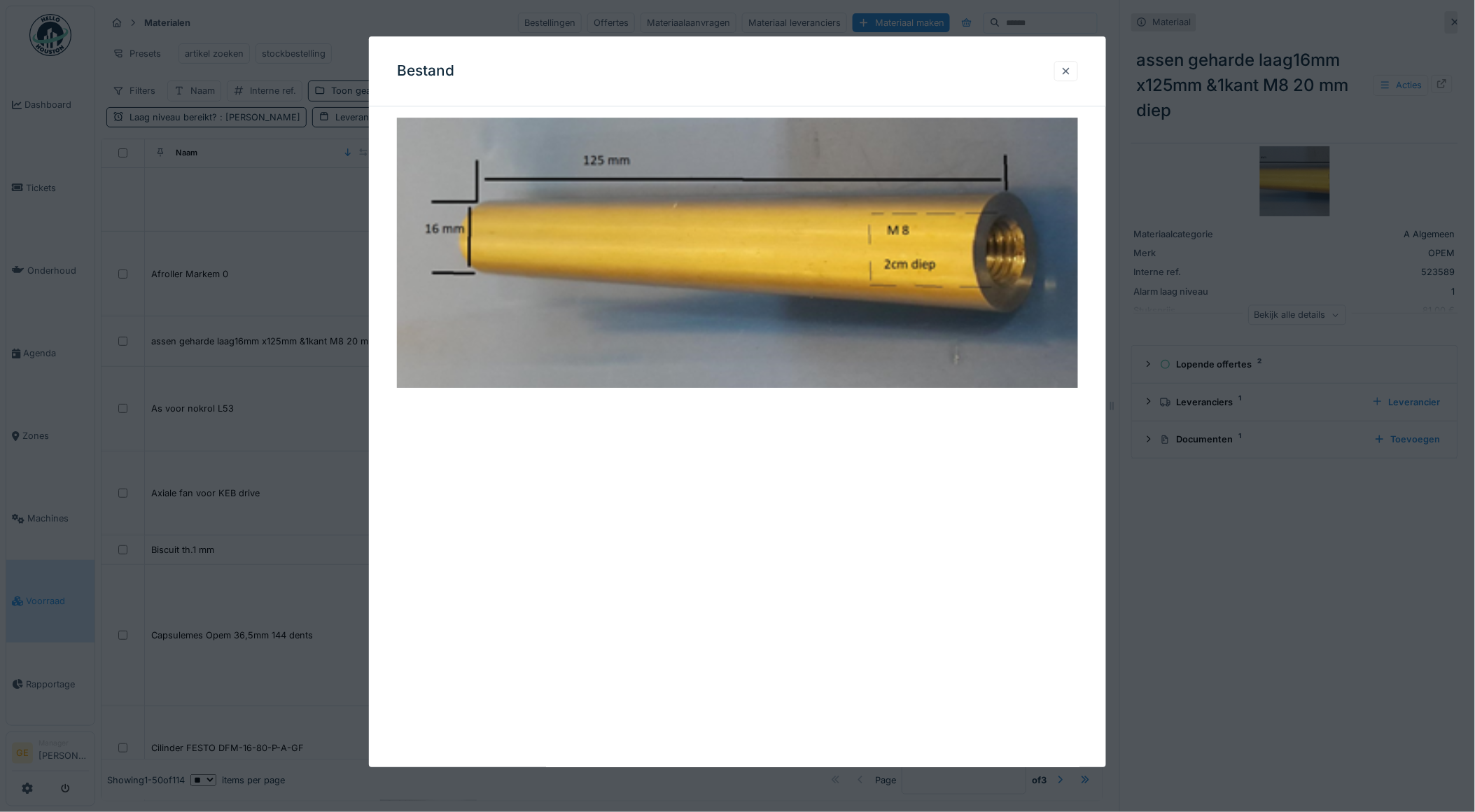
click at [1072, 72] on div at bounding box center [1065, 71] width 11 height 13
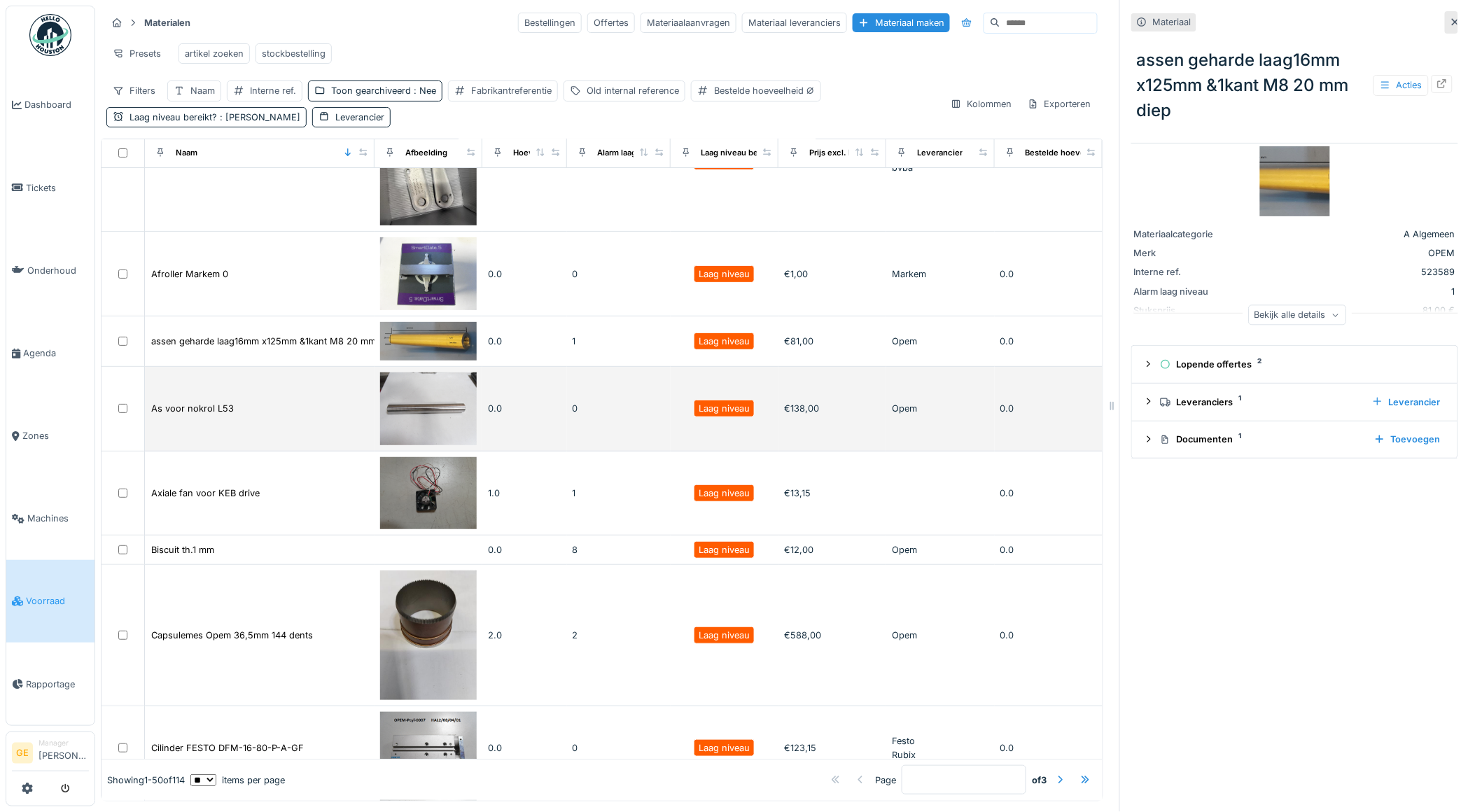
click at [416, 413] on img at bounding box center [428, 409] width 96 height 73
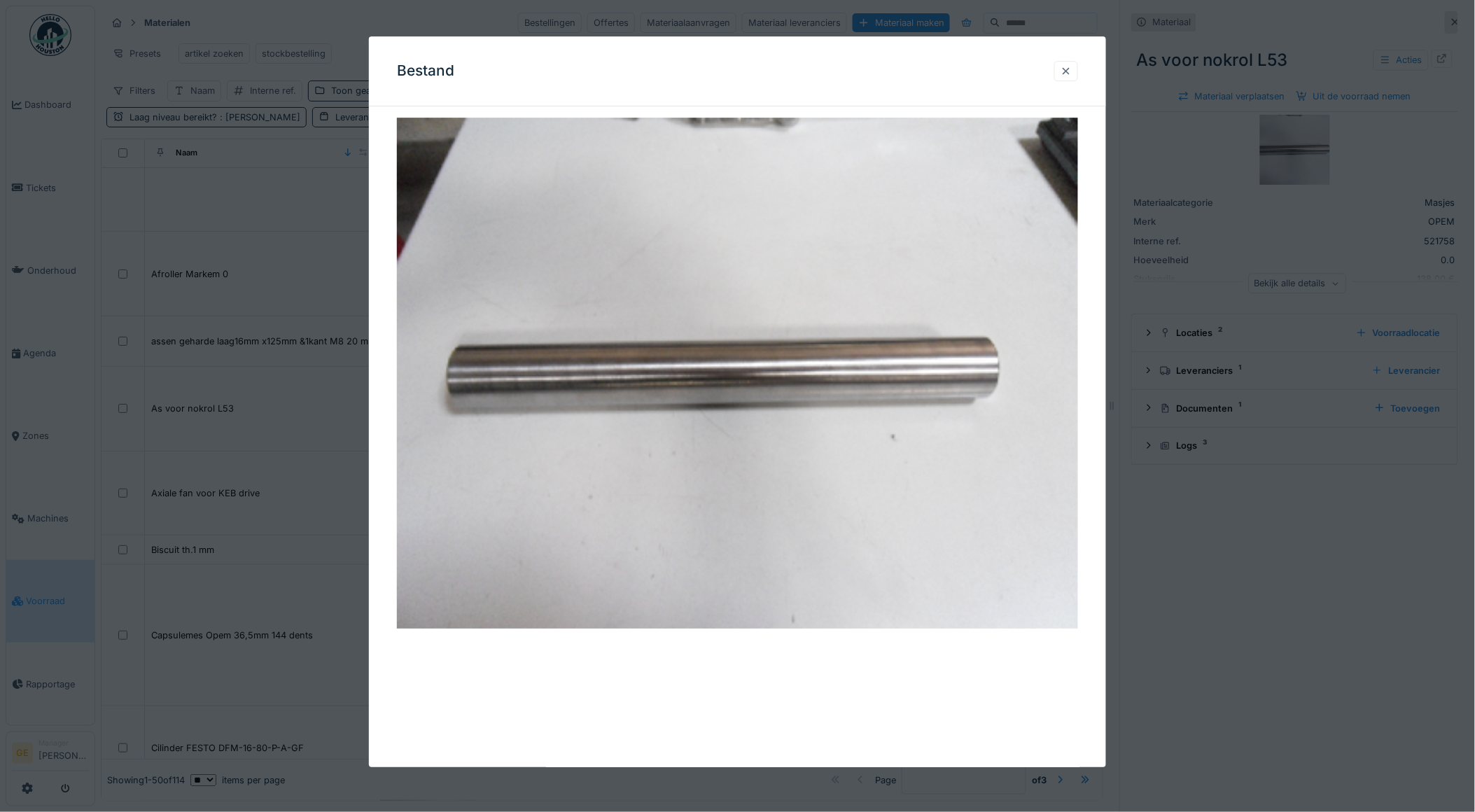
click at [1072, 73] on div at bounding box center [1065, 71] width 11 height 13
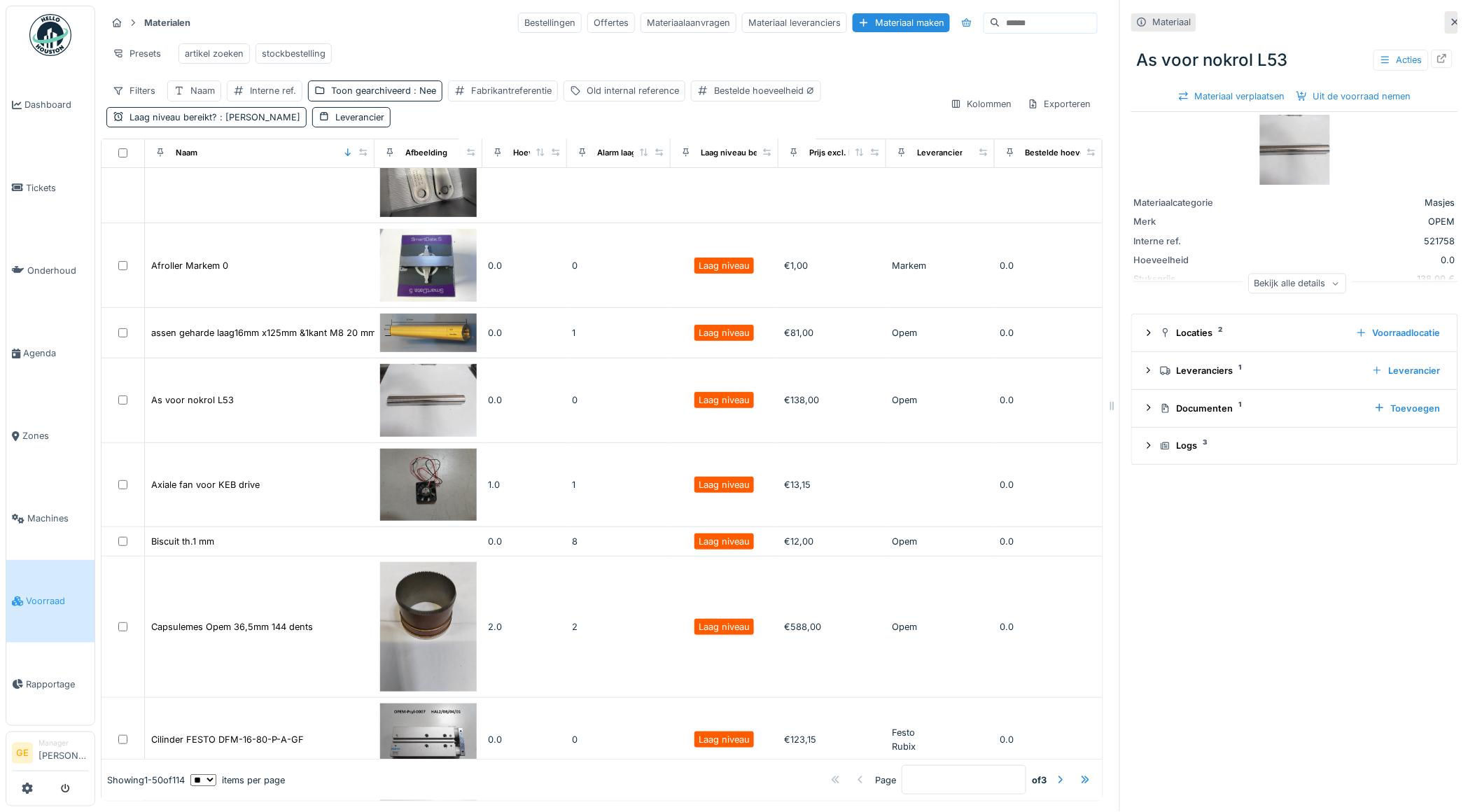
scroll to position [78, 0]
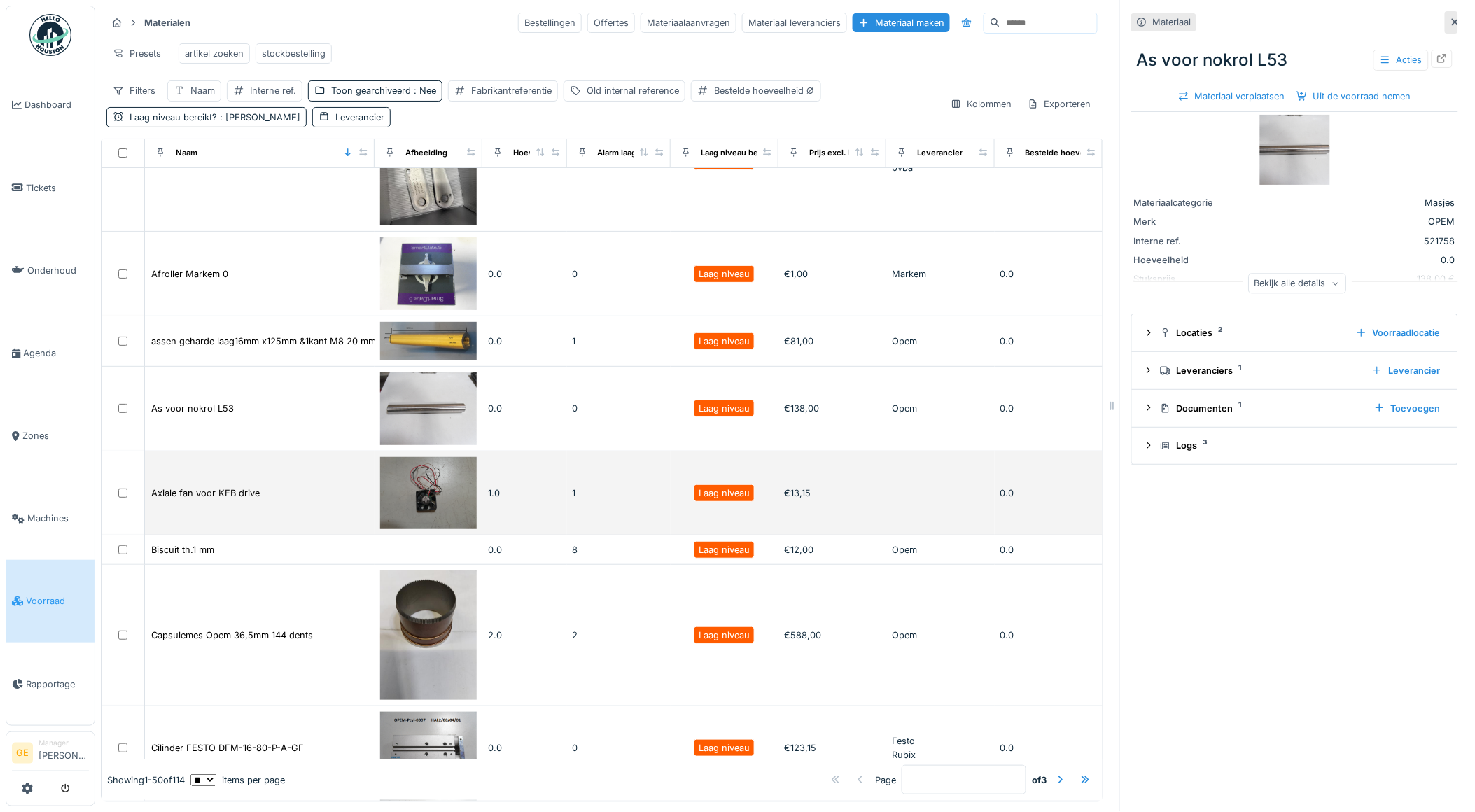
click at [423, 498] on img at bounding box center [428, 493] width 96 height 73
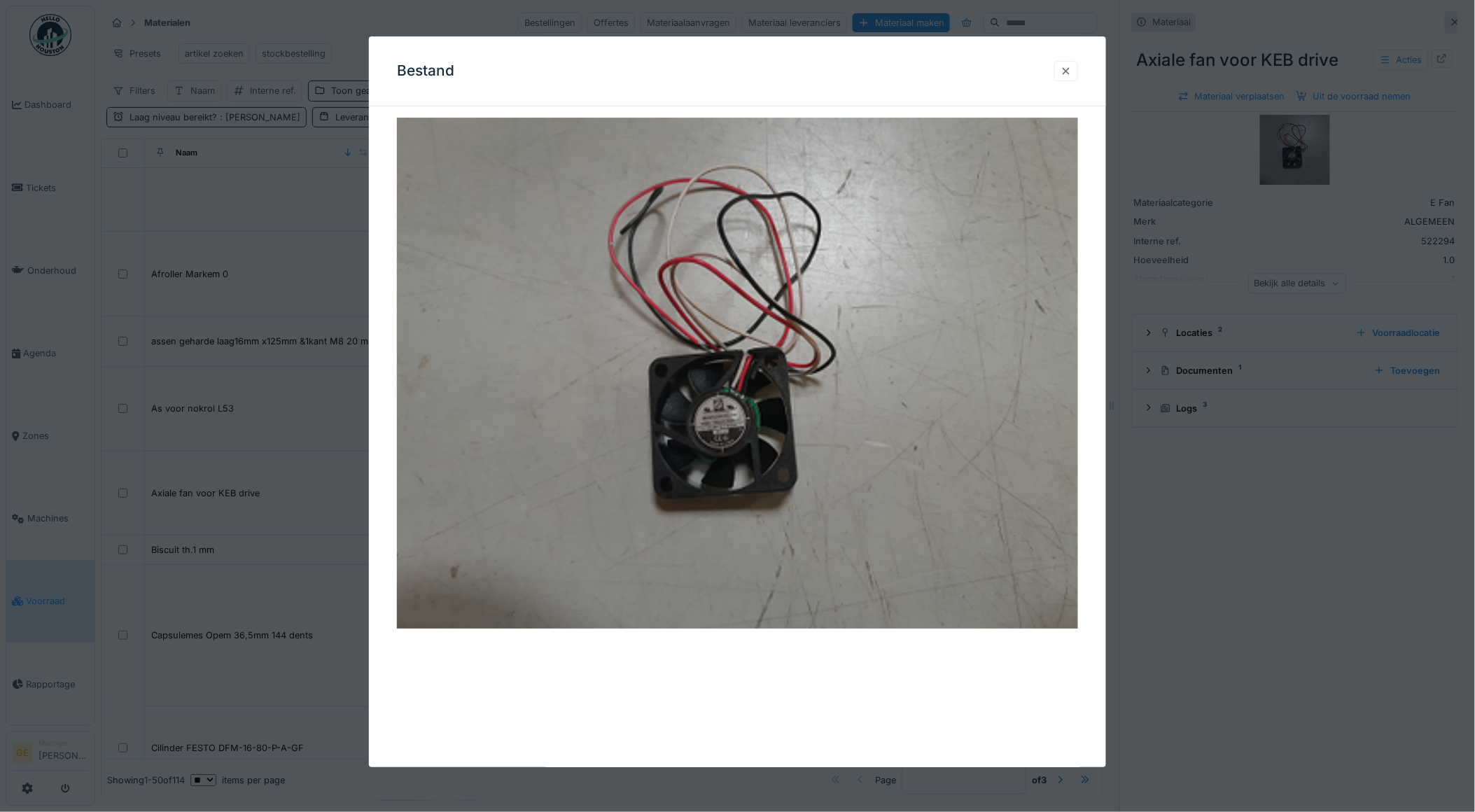
click at [1072, 76] on div at bounding box center [1065, 71] width 11 height 13
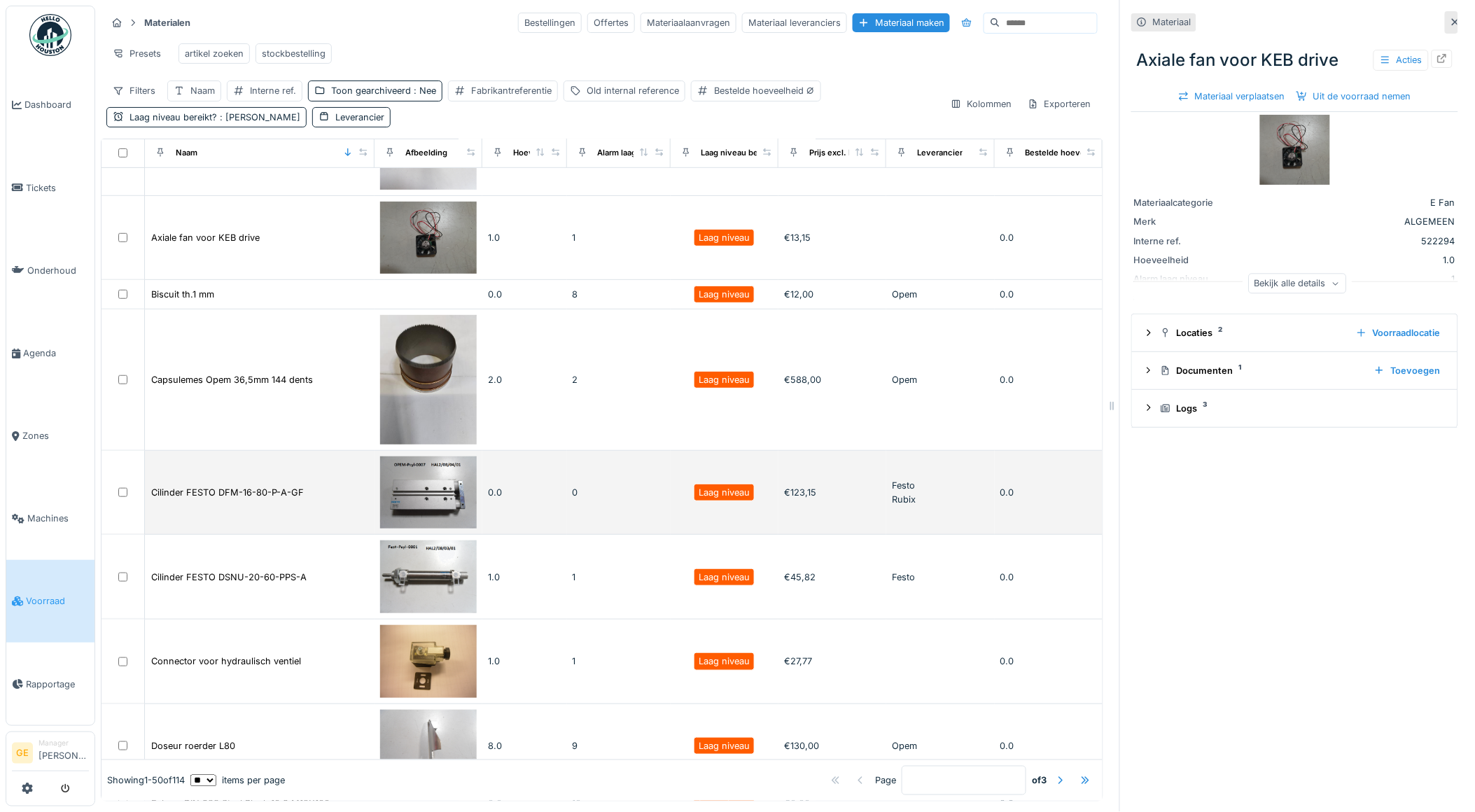
scroll to position [311, 0]
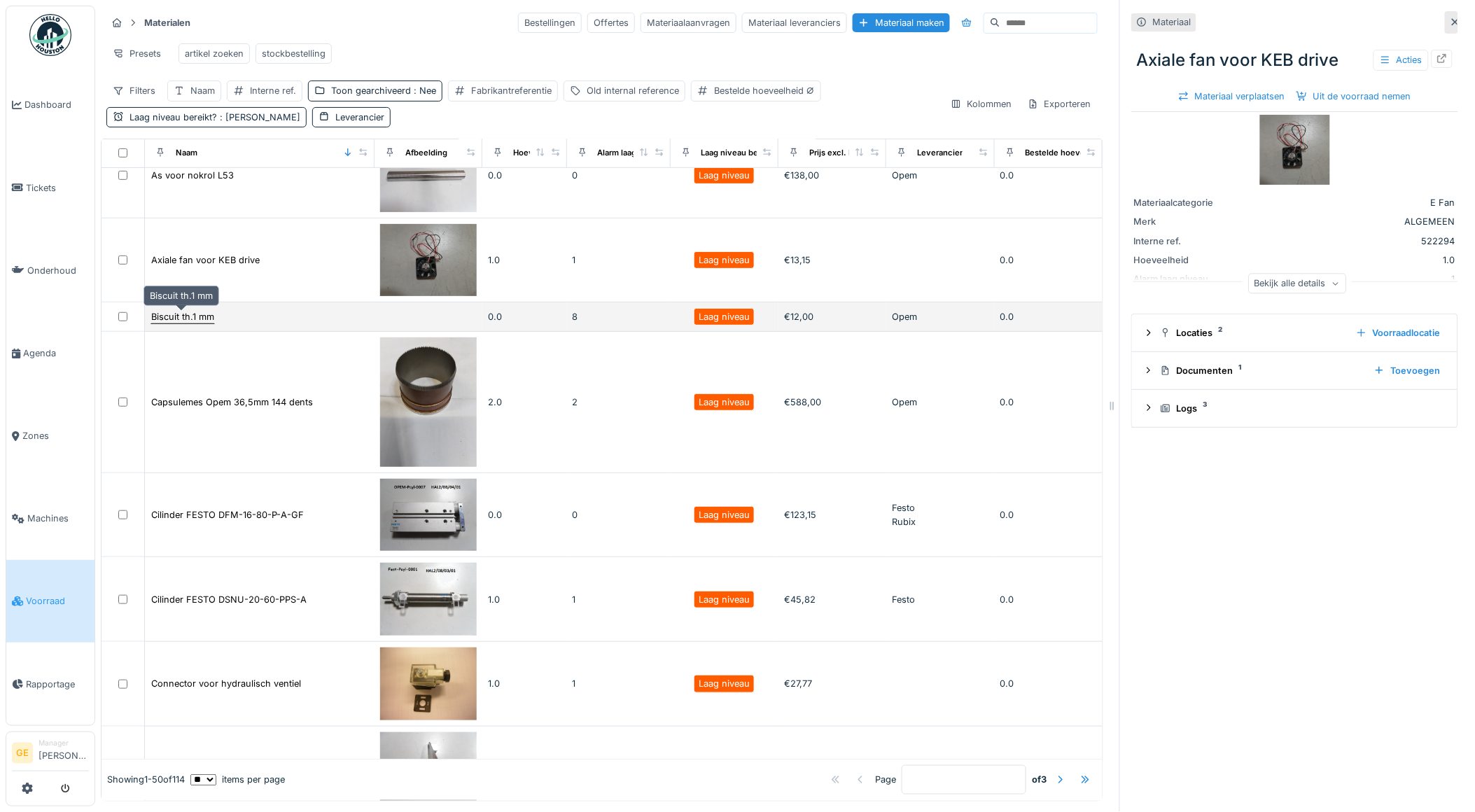
click at [179, 318] on div "Biscuit th.1 mm" at bounding box center [182, 316] width 63 height 13
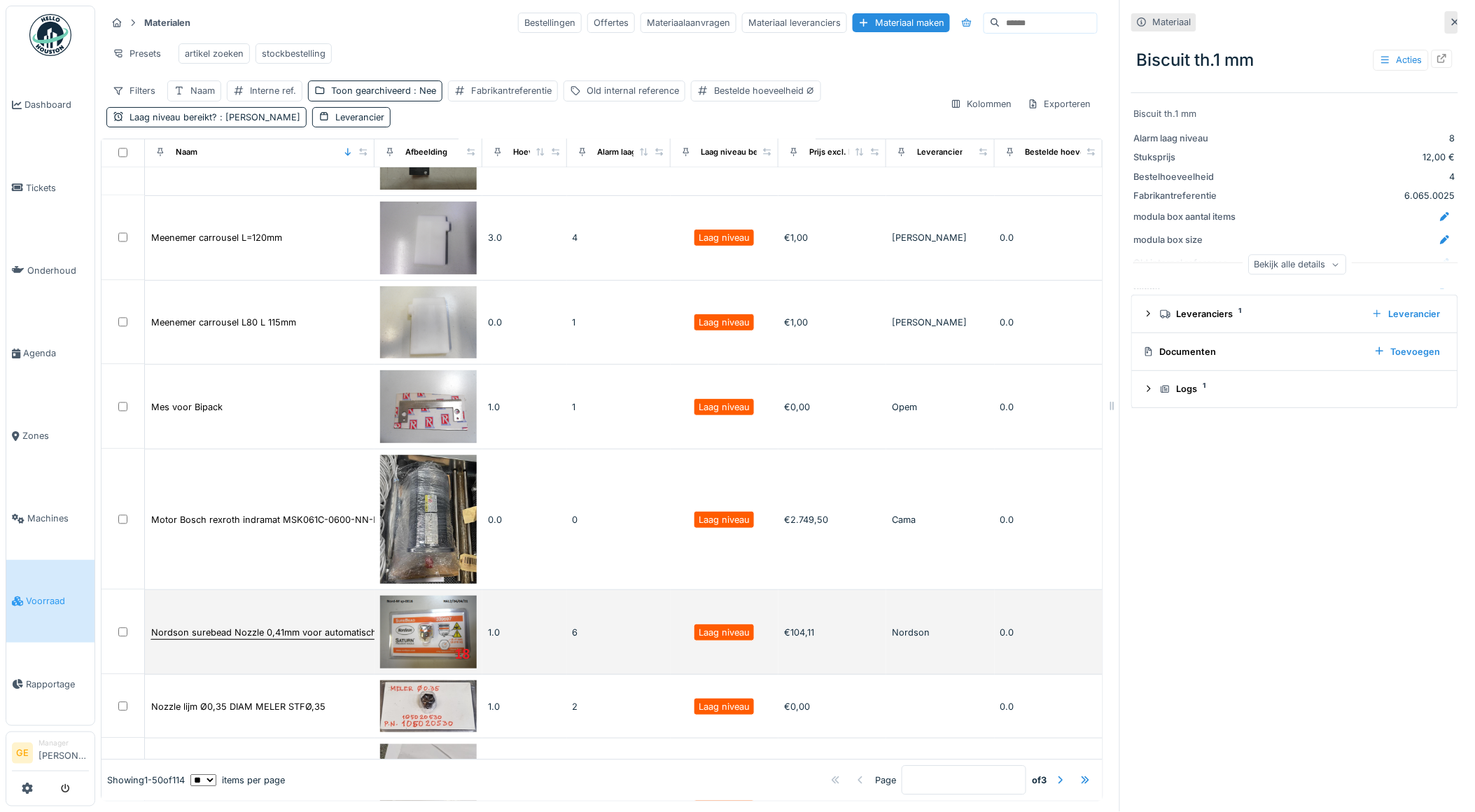
scroll to position [2954, 0]
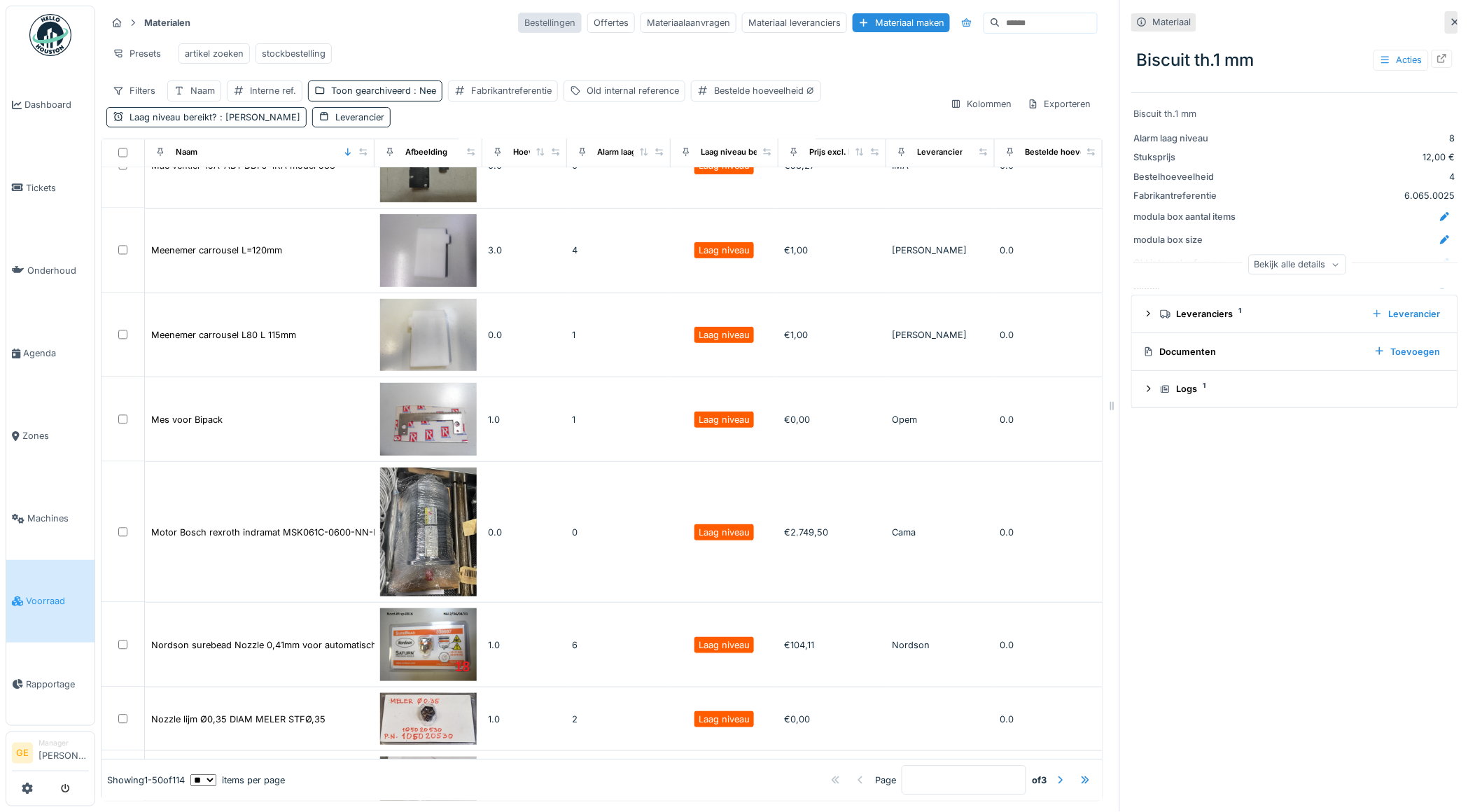
click at [518, 23] on div "Bestellingen" at bounding box center [549, 23] width 63 height 20
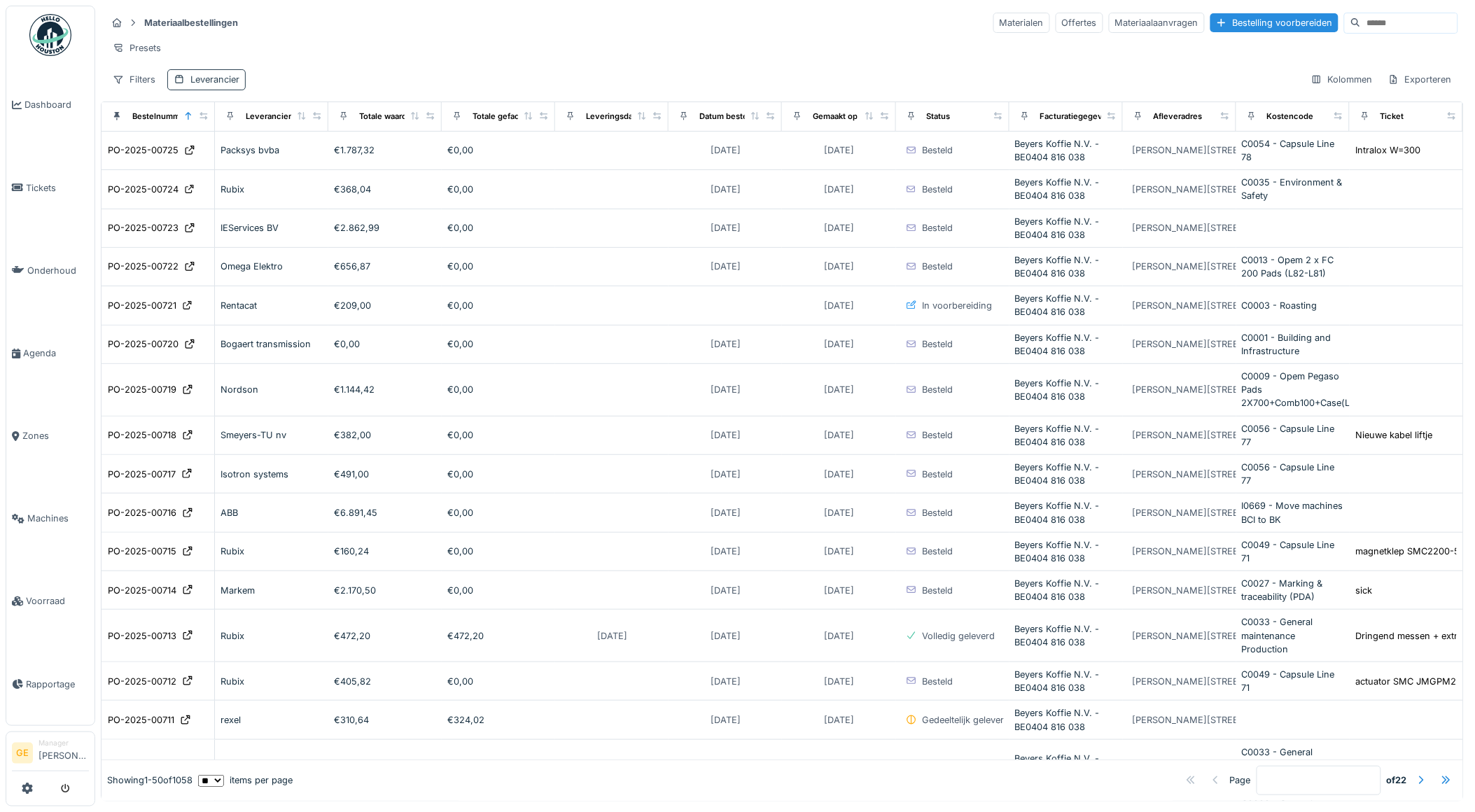
click at [225, 86] on div "Leverancier" at bounding box center [214, 79] width 49 height 13
click at [214, 160] on div "Leverancier" at bounding box center [217, 157] width 74 height 15
click at [218, 199] on input at bounding box center [258, 200] width 157 height 29
type input "*******"
click at [394, 54] on div "Presets" at bounding box center [782, 48] width 1352 height 20
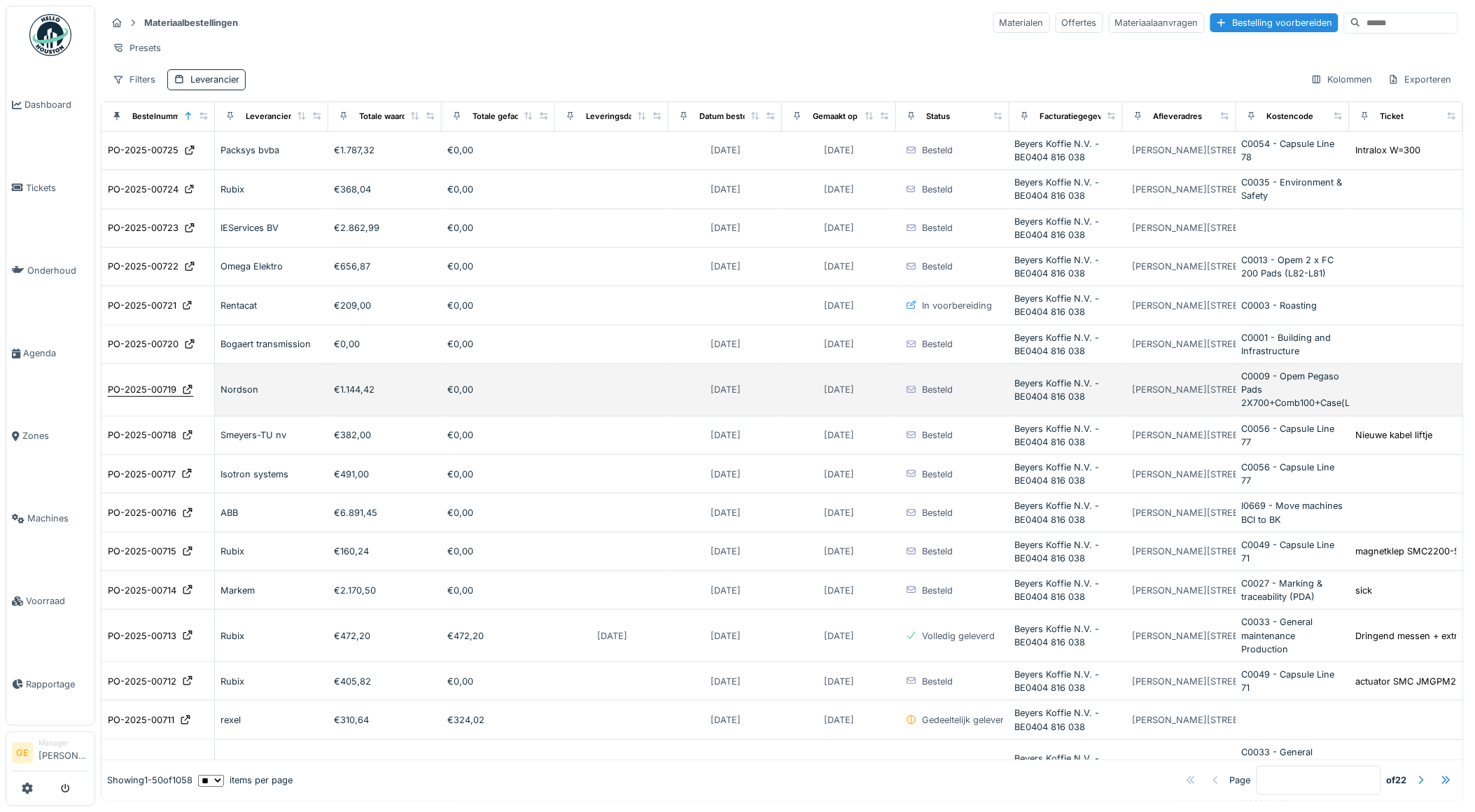
click at [154, 396] on div "PO-2025-00719" at bounding box center [142, 389] width 69 height 13
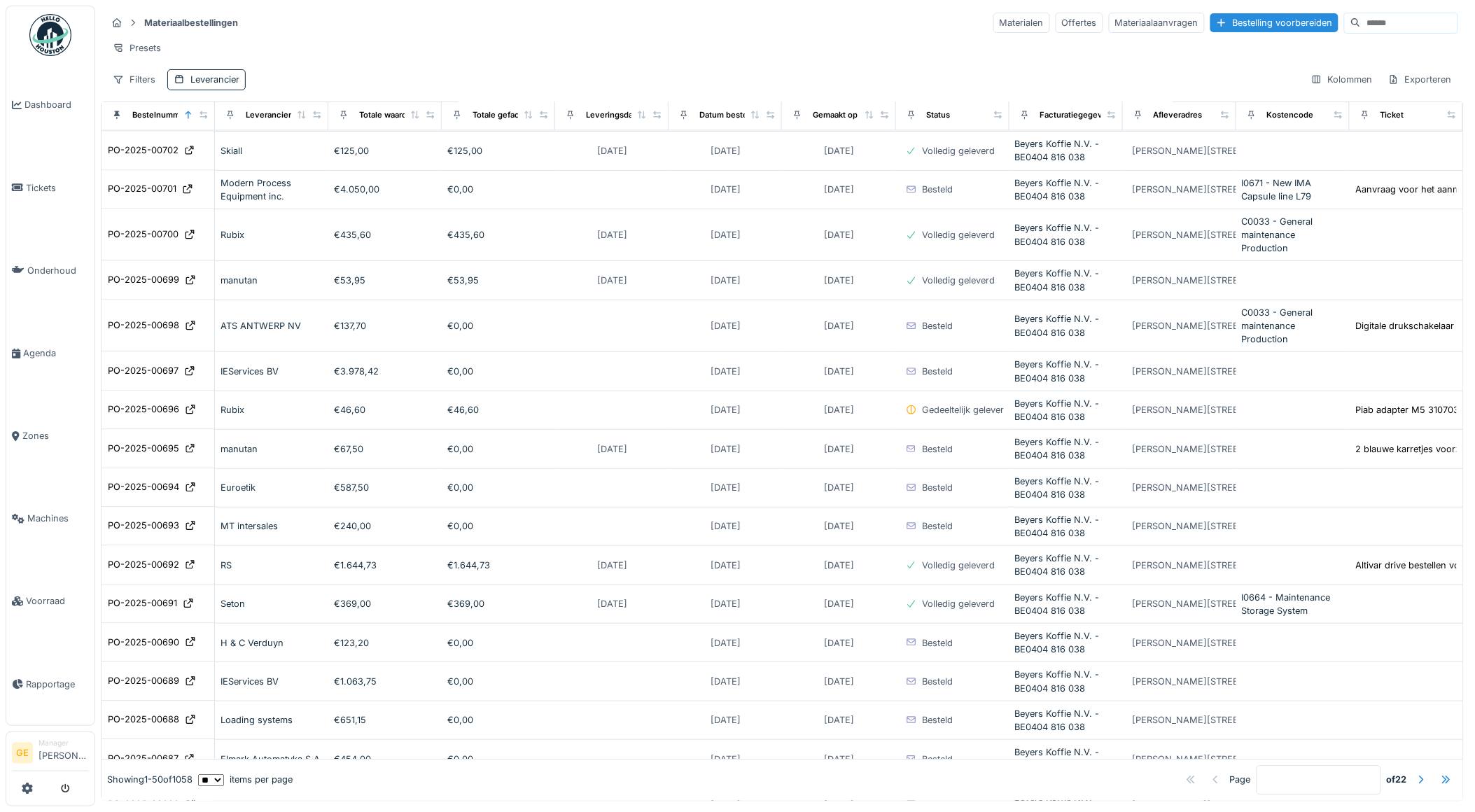
scroll to position [757, 0]
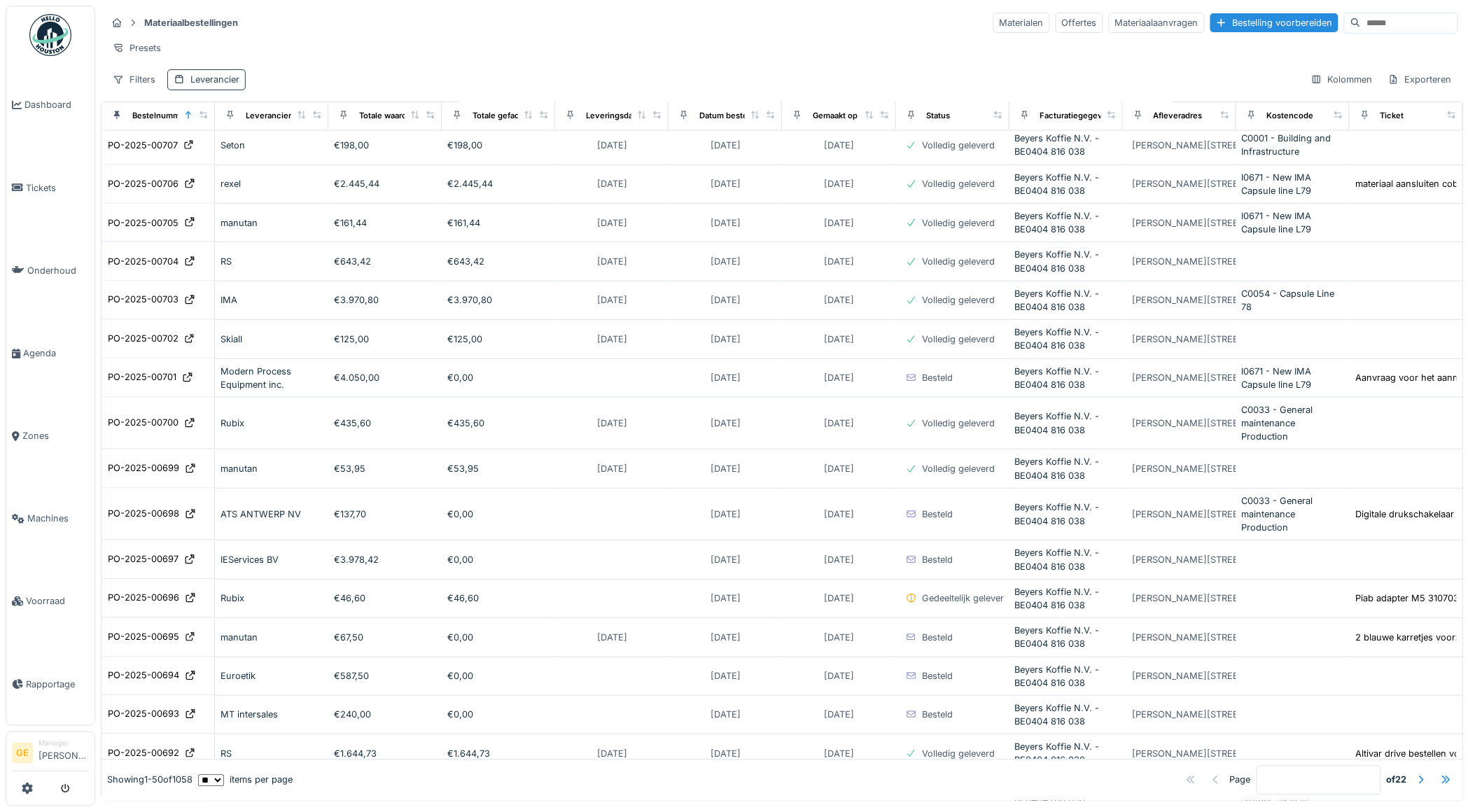
click at [236, 86] on div "Leverancier" at bounding box center [214, 79] width 49 height 13
click at [253, 155] on div "Leverancier" at bounding box center [217, 157] width 74 height 15
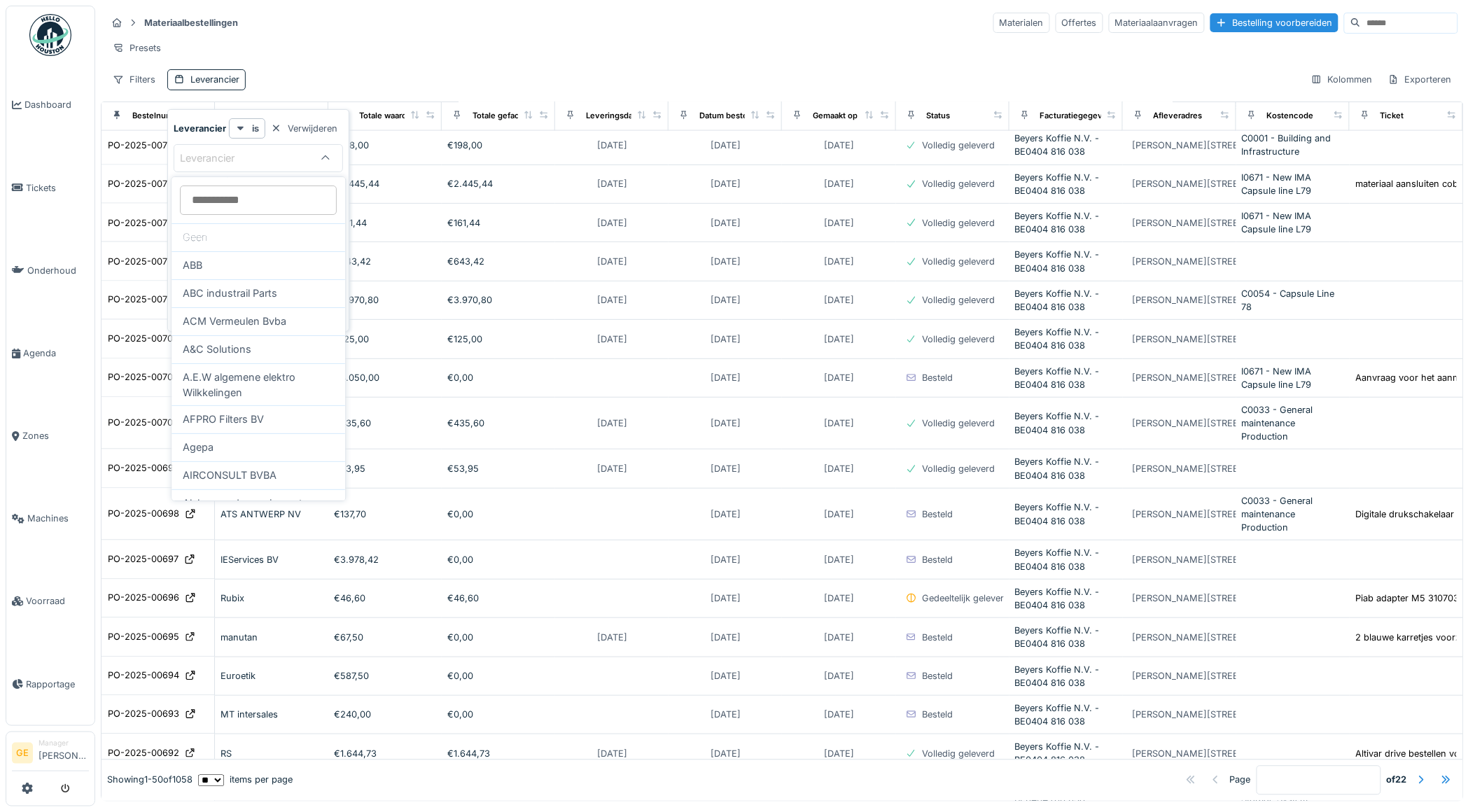
scroll to position [0, 0]
type input "****"
click at [215, 270] on span "Nordson" at bounding box center [204, 265] width 42 height 15
type input "****"
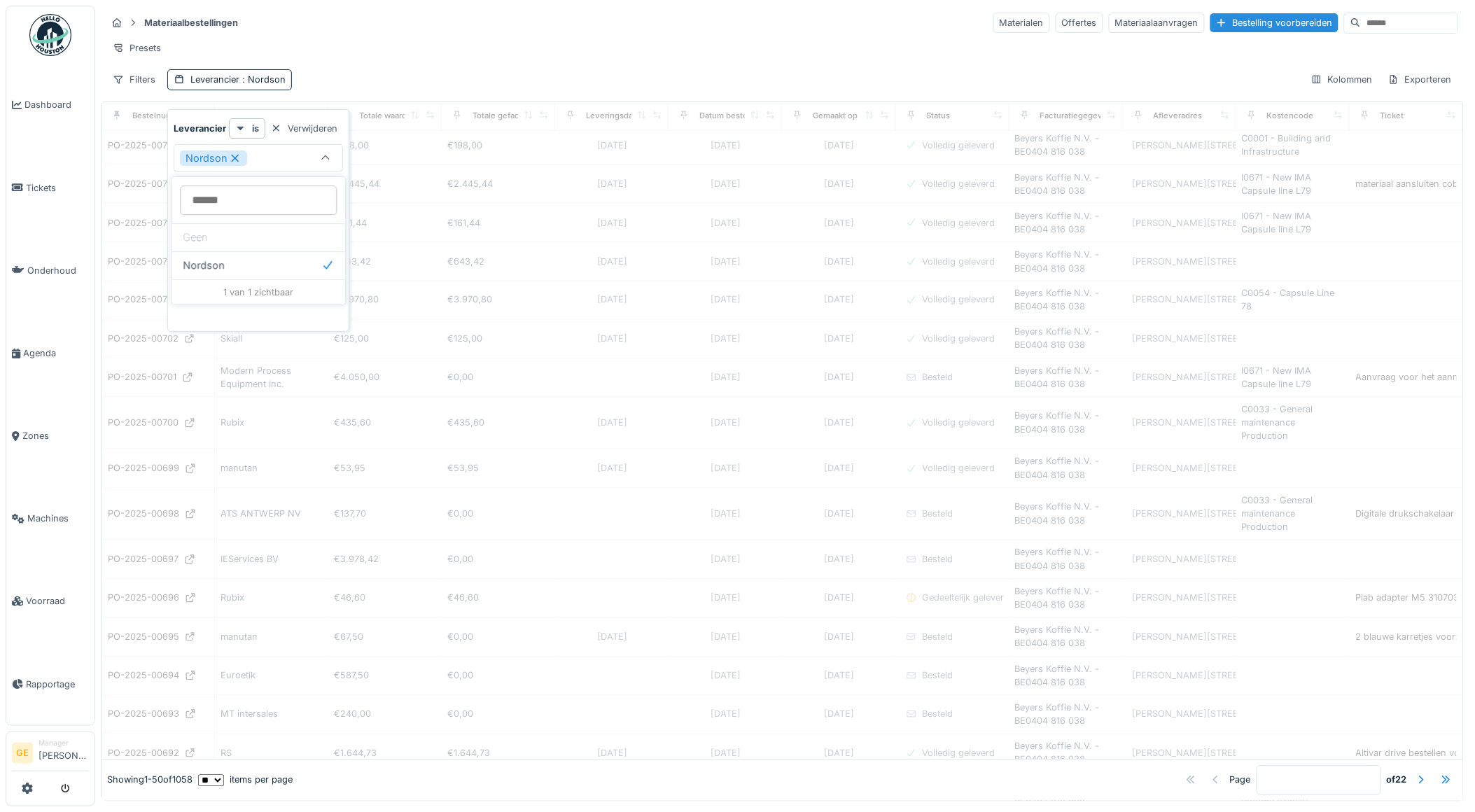
scroll to position [411, 0]
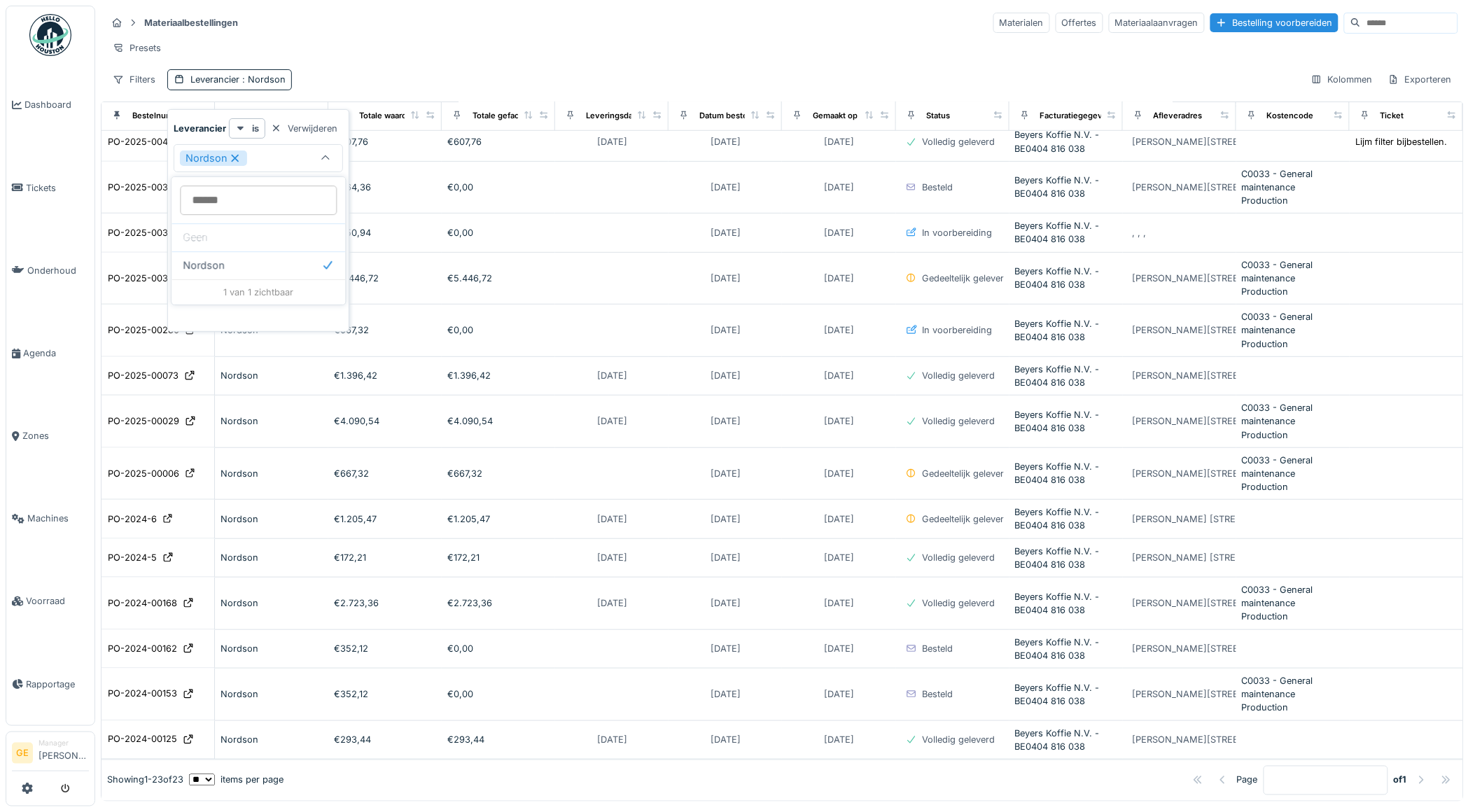
click at [360, 46] on div "Presets" at bounding box center [782, 48] width 1352 height 20
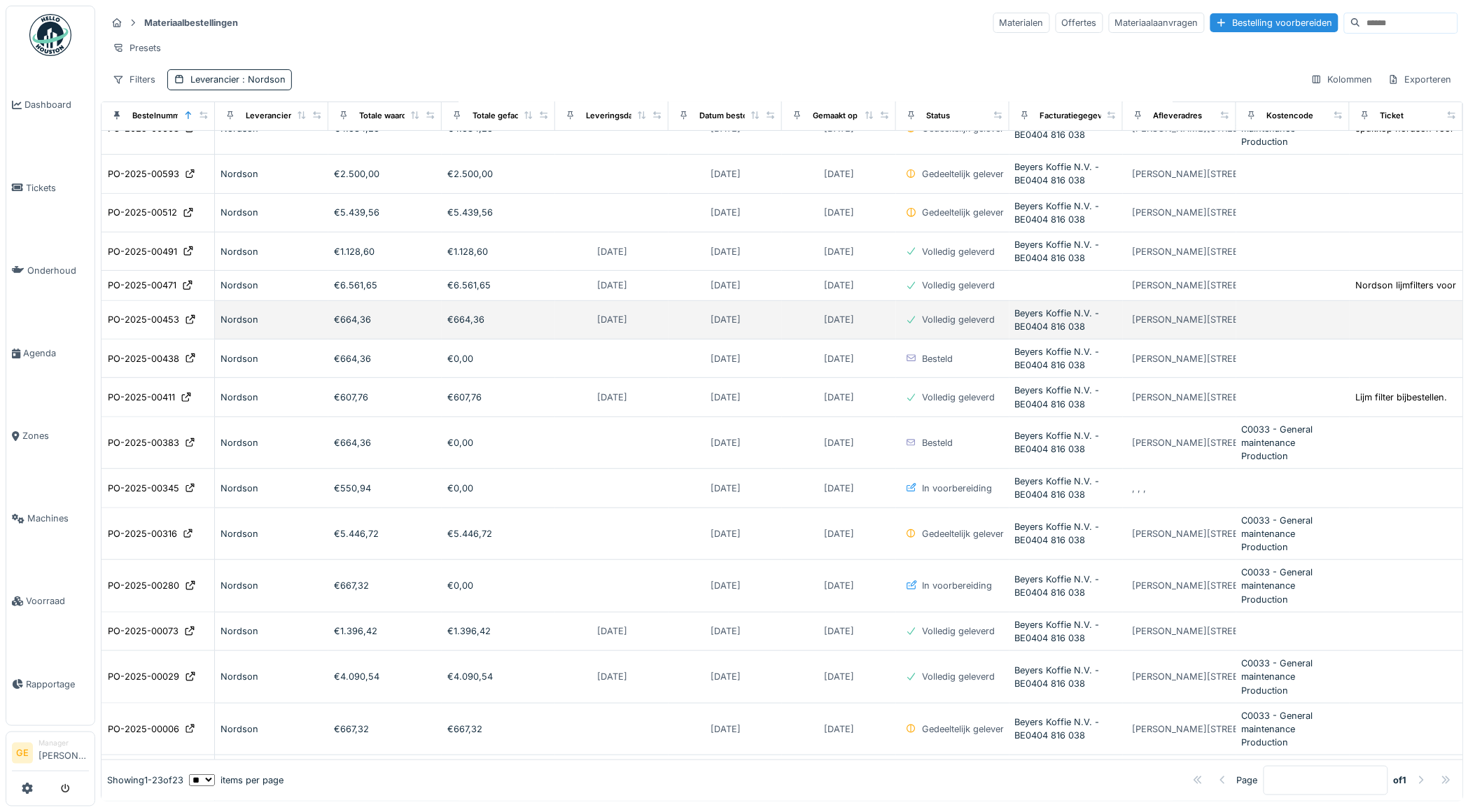
scroll to position [0, 0]
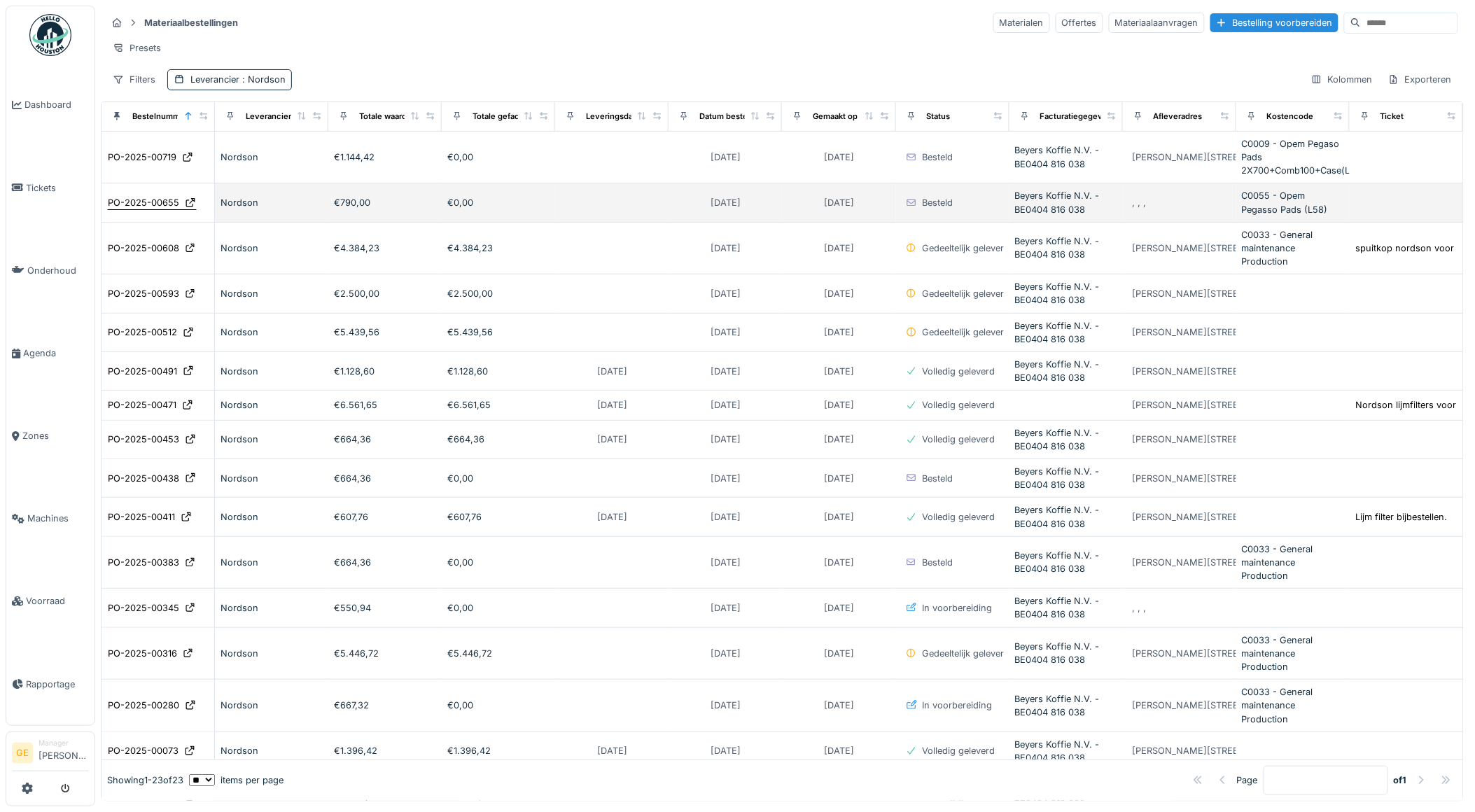
click at [152, 209] on div "PO-2025-00655" at bounding box center [144, 203] width 71 height 13
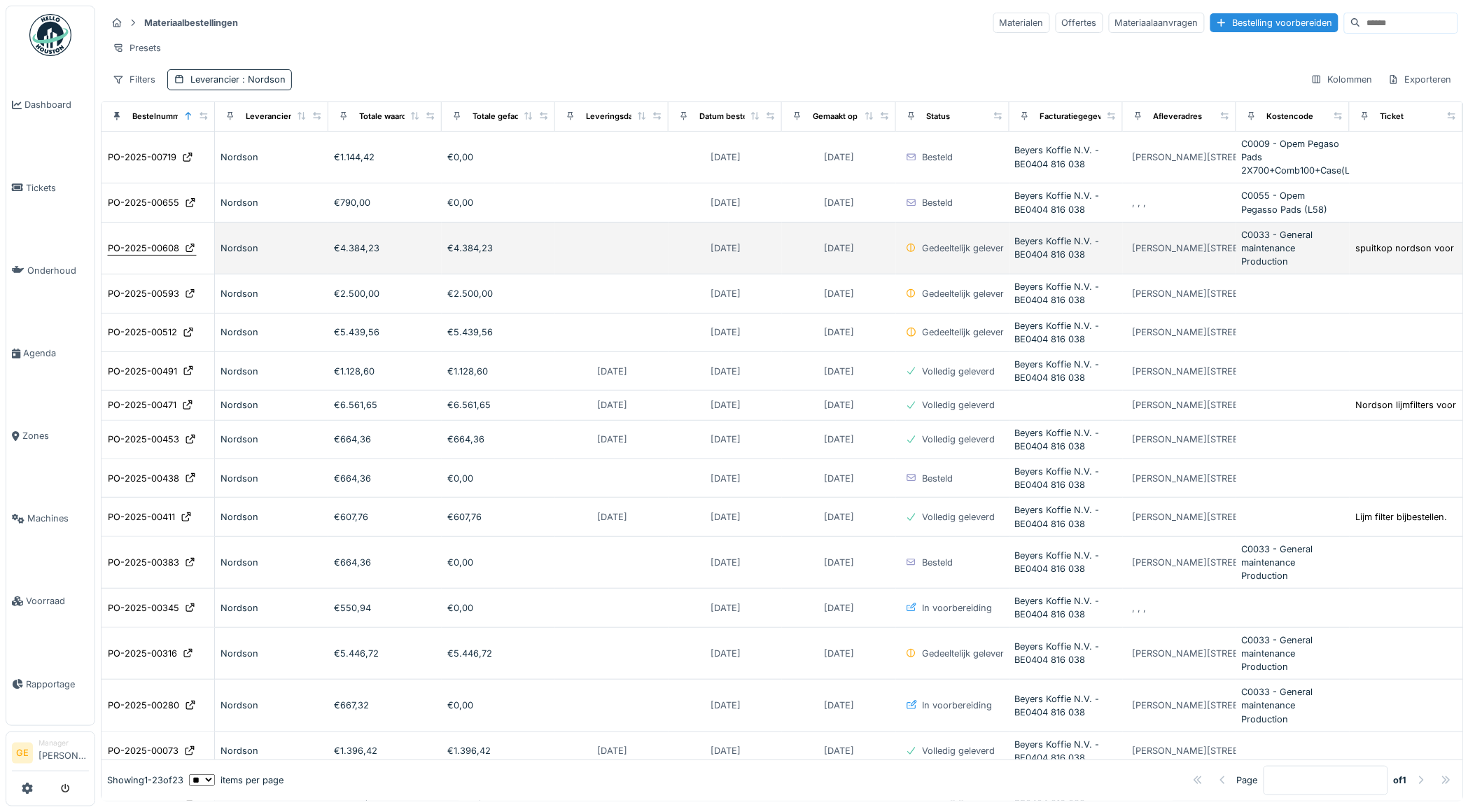
click at [141, 254] on div "PO-2025-00608" at bounding box center [144, 248] width 71 height 13
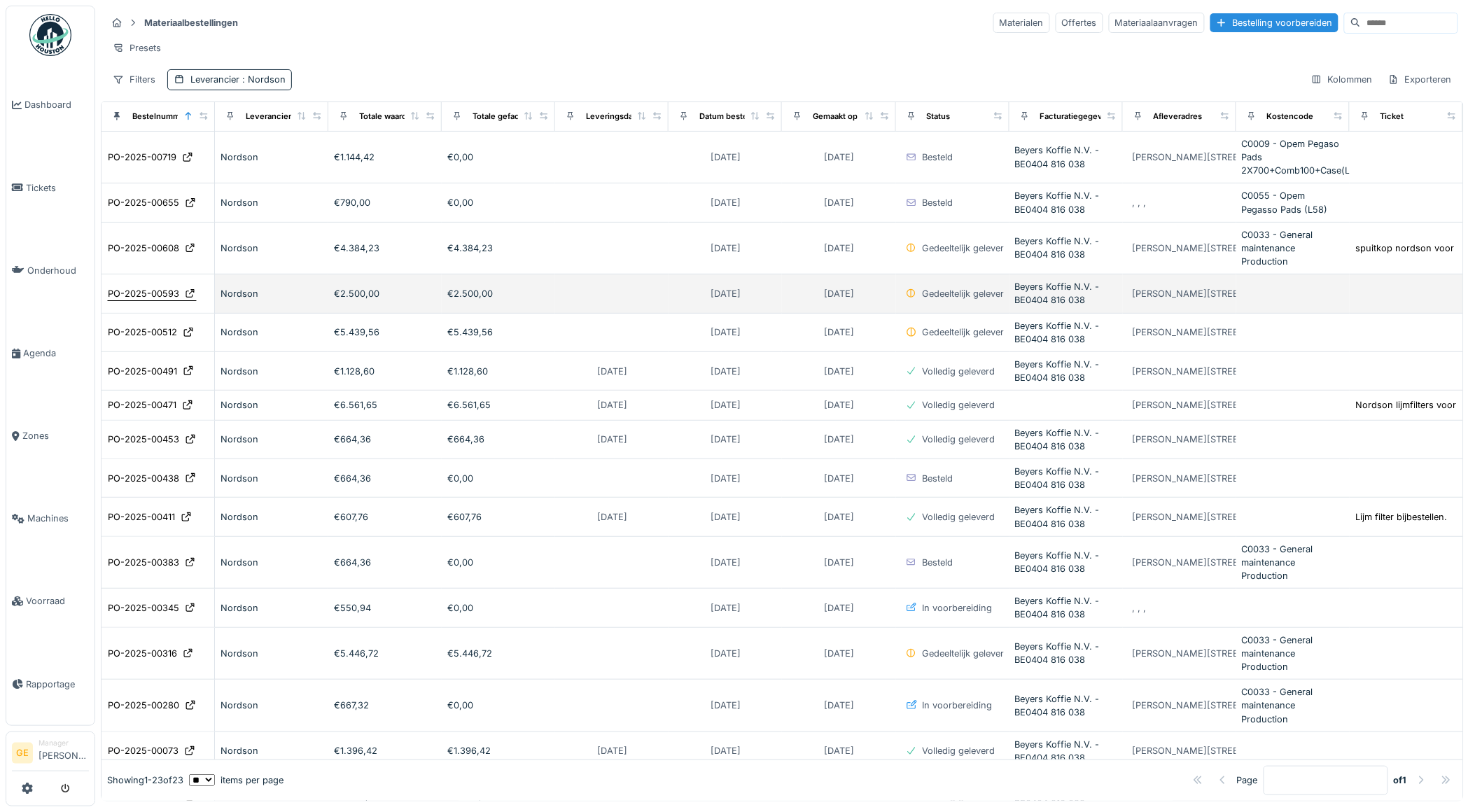
click at [125, 300] on div "PO-2025-00593" at bounding box center [144, 294] width 71 height 13
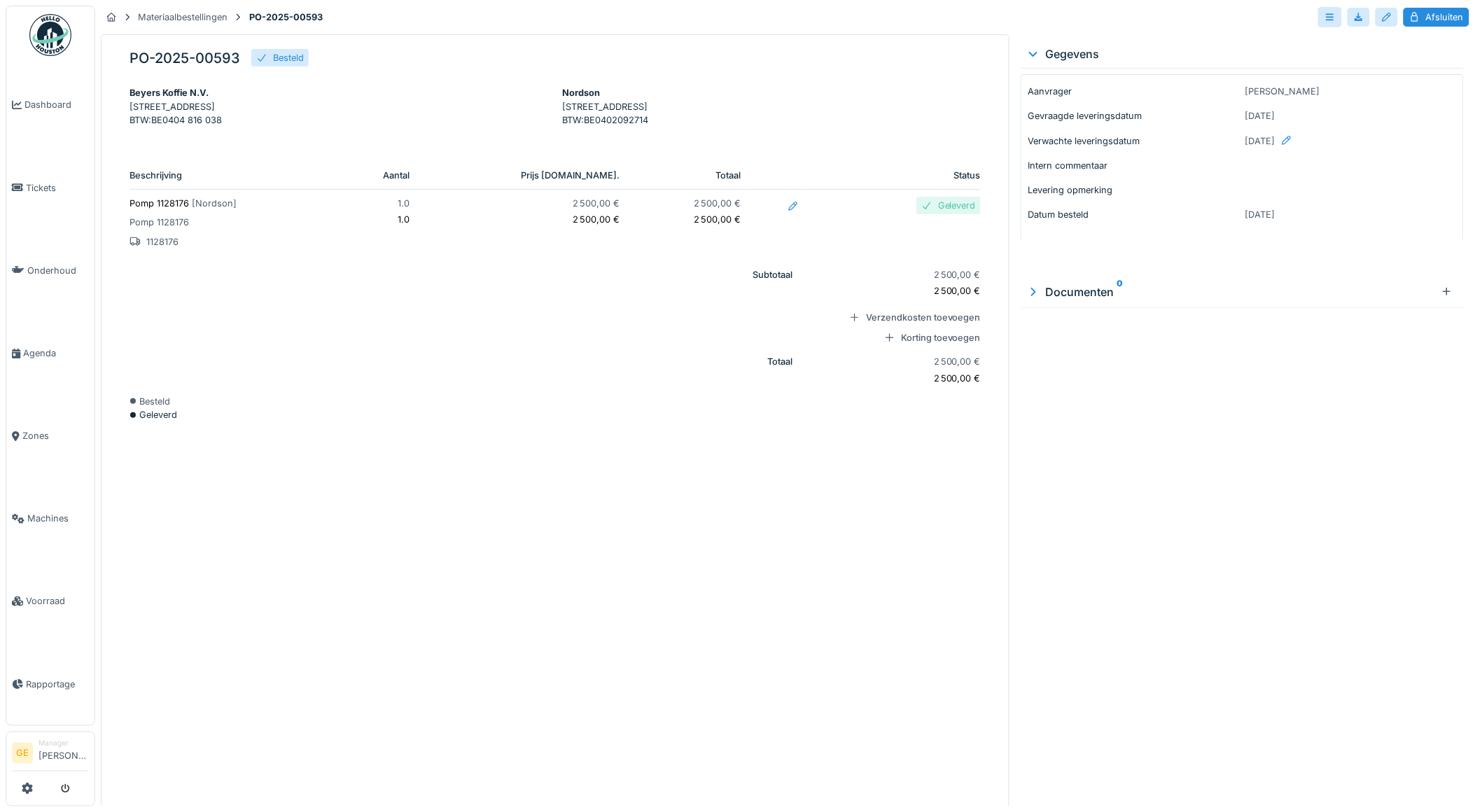
click at [205, 208] on span "[ Nordson ]" at bounding box center [214, 203] width 44 height 10
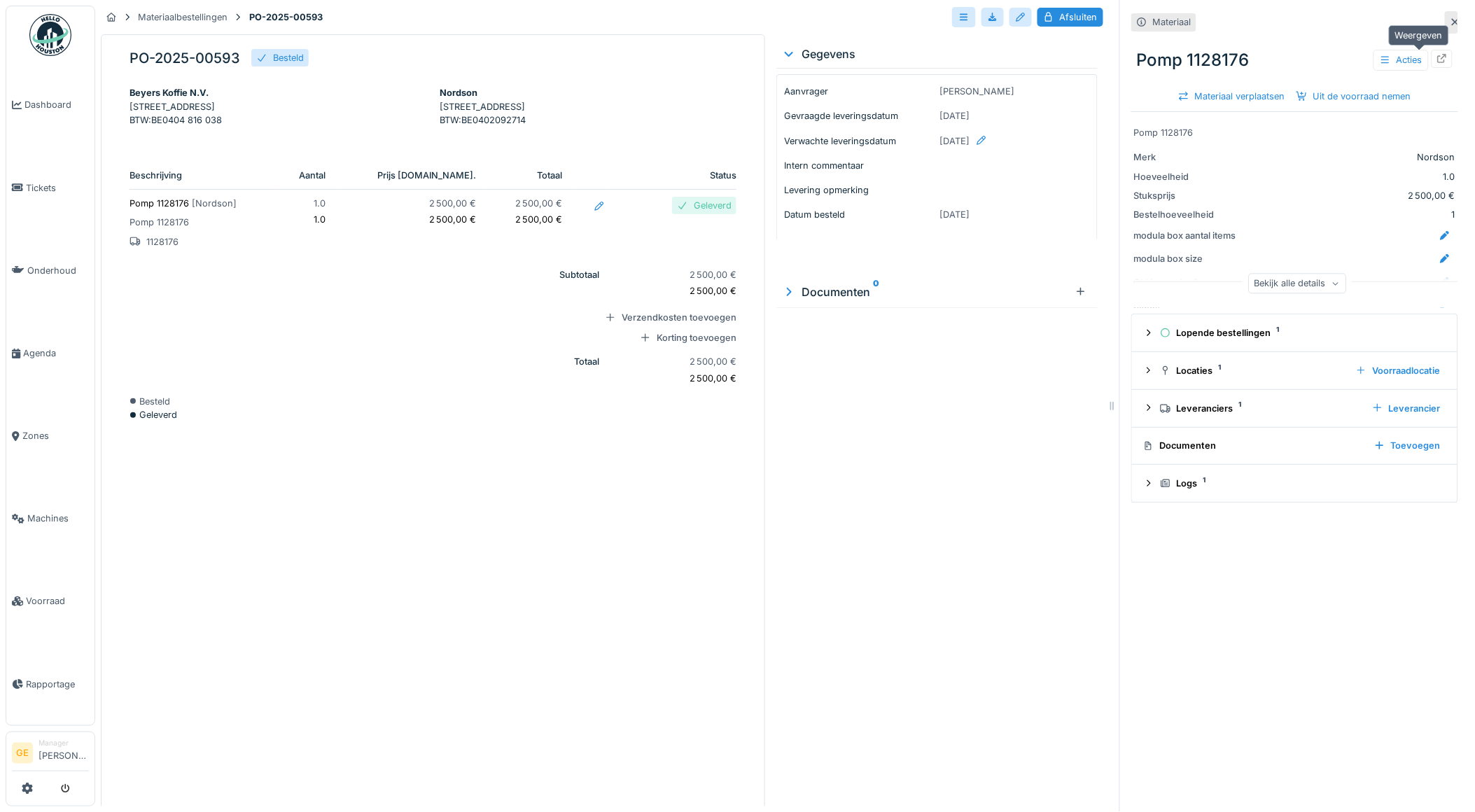
click at [1438, 55] on icon at bounding box center [1442, 58] width 9 height 9
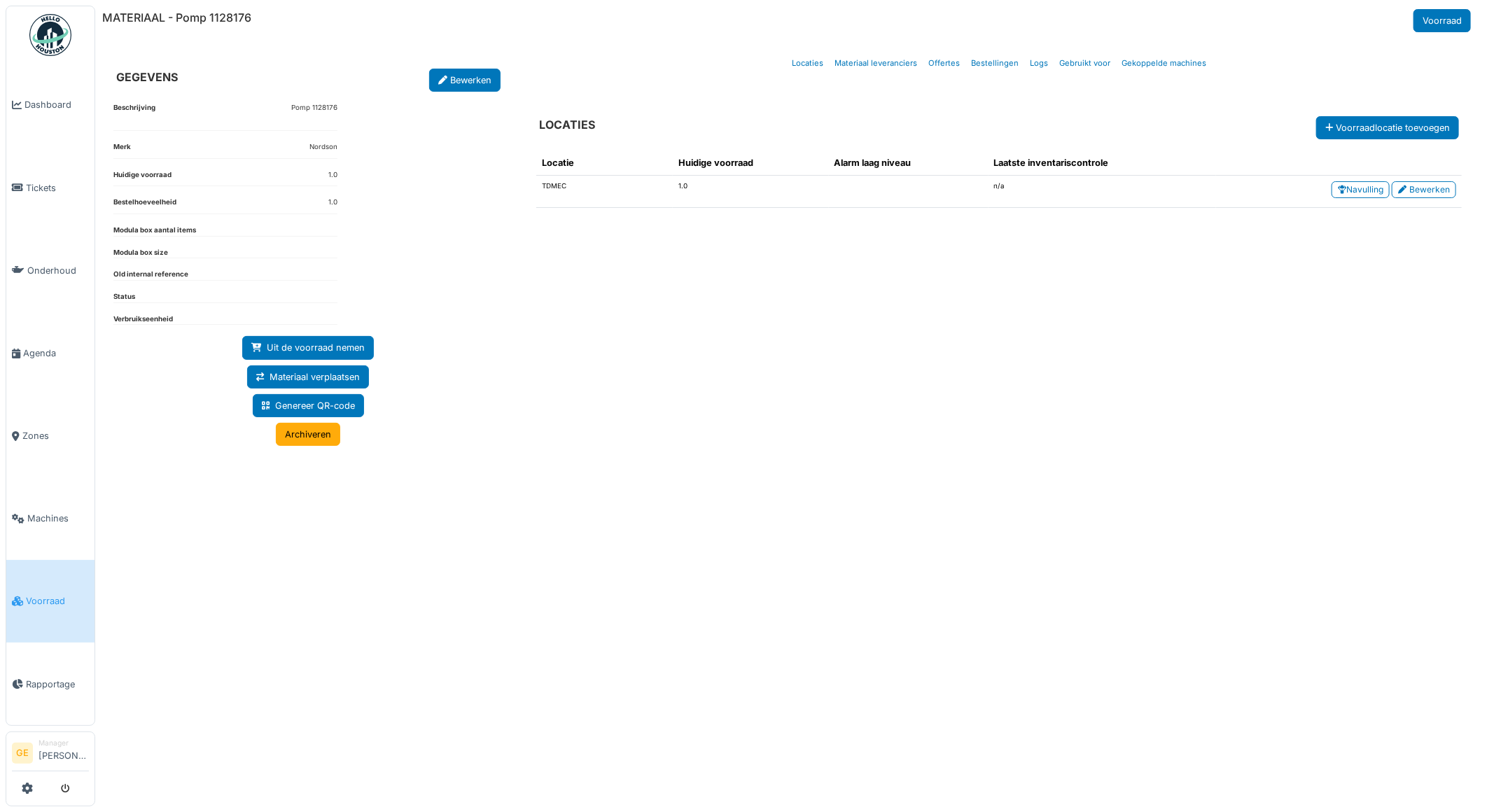
click at [55, 594] on span "Voorraad" at bounding box center [58, 601] width 63 height 13
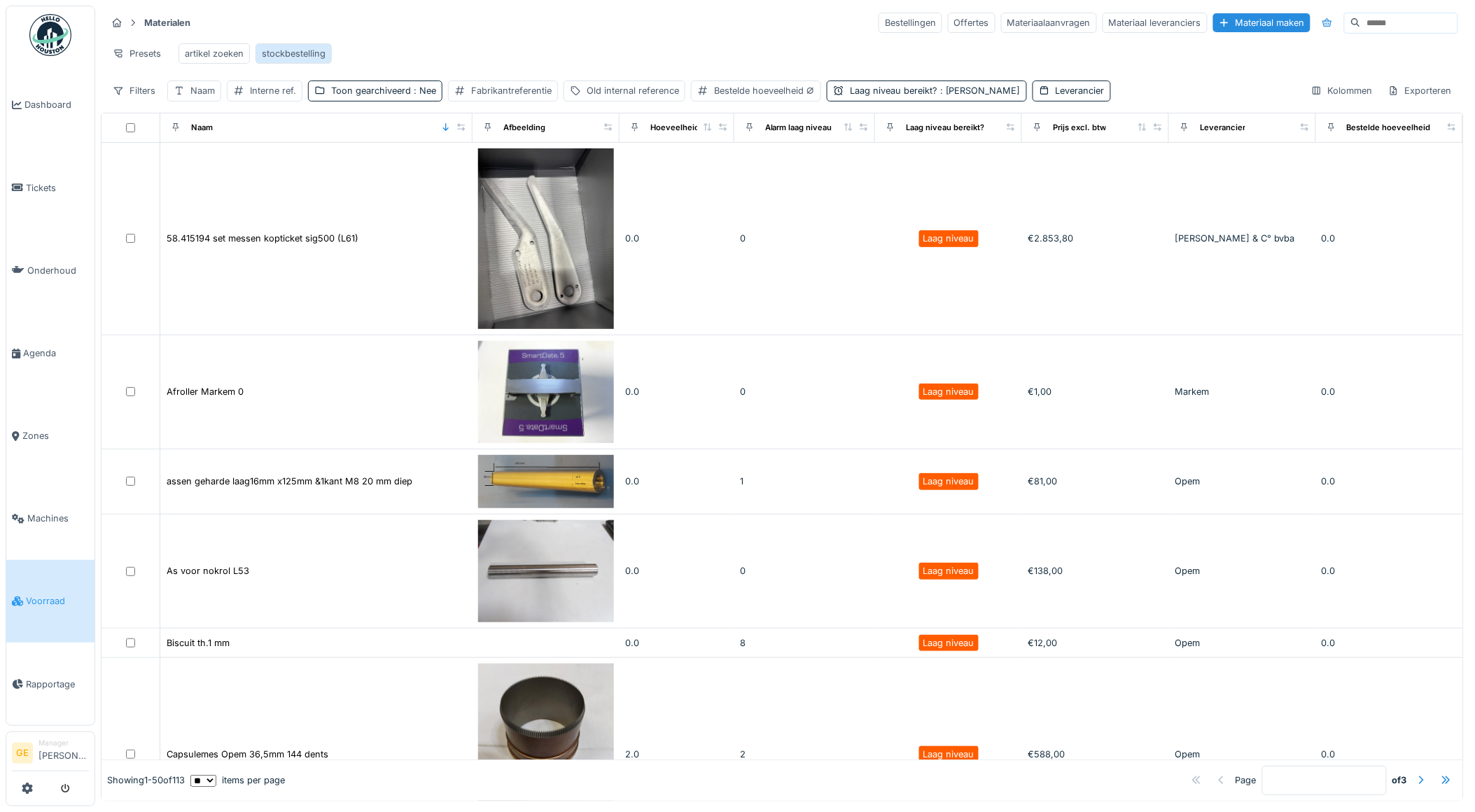
click at [274, 51] on div "stockbestelling" at bounding box center [293, 53] width 63 height 13
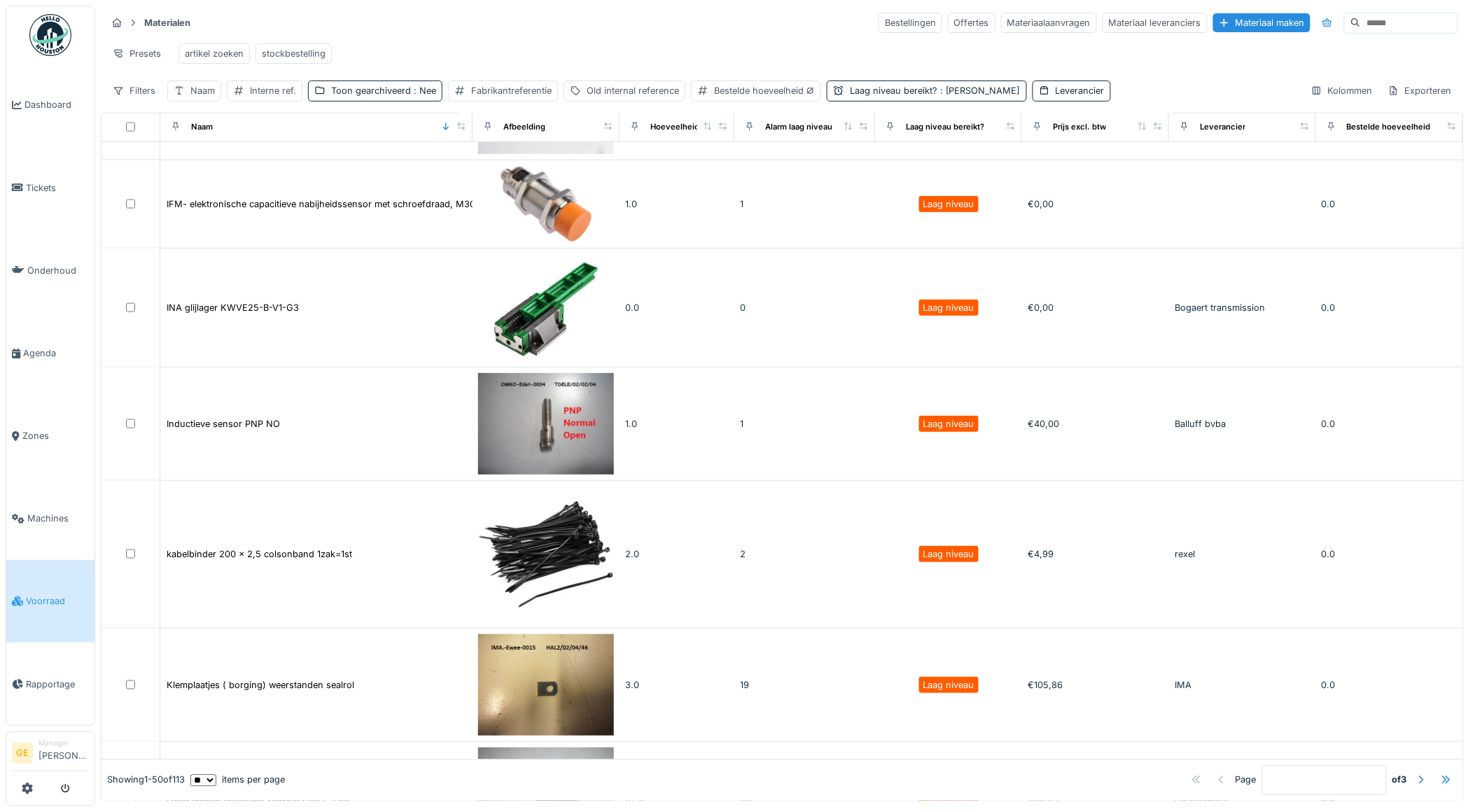
scroll to position [2720, 0]
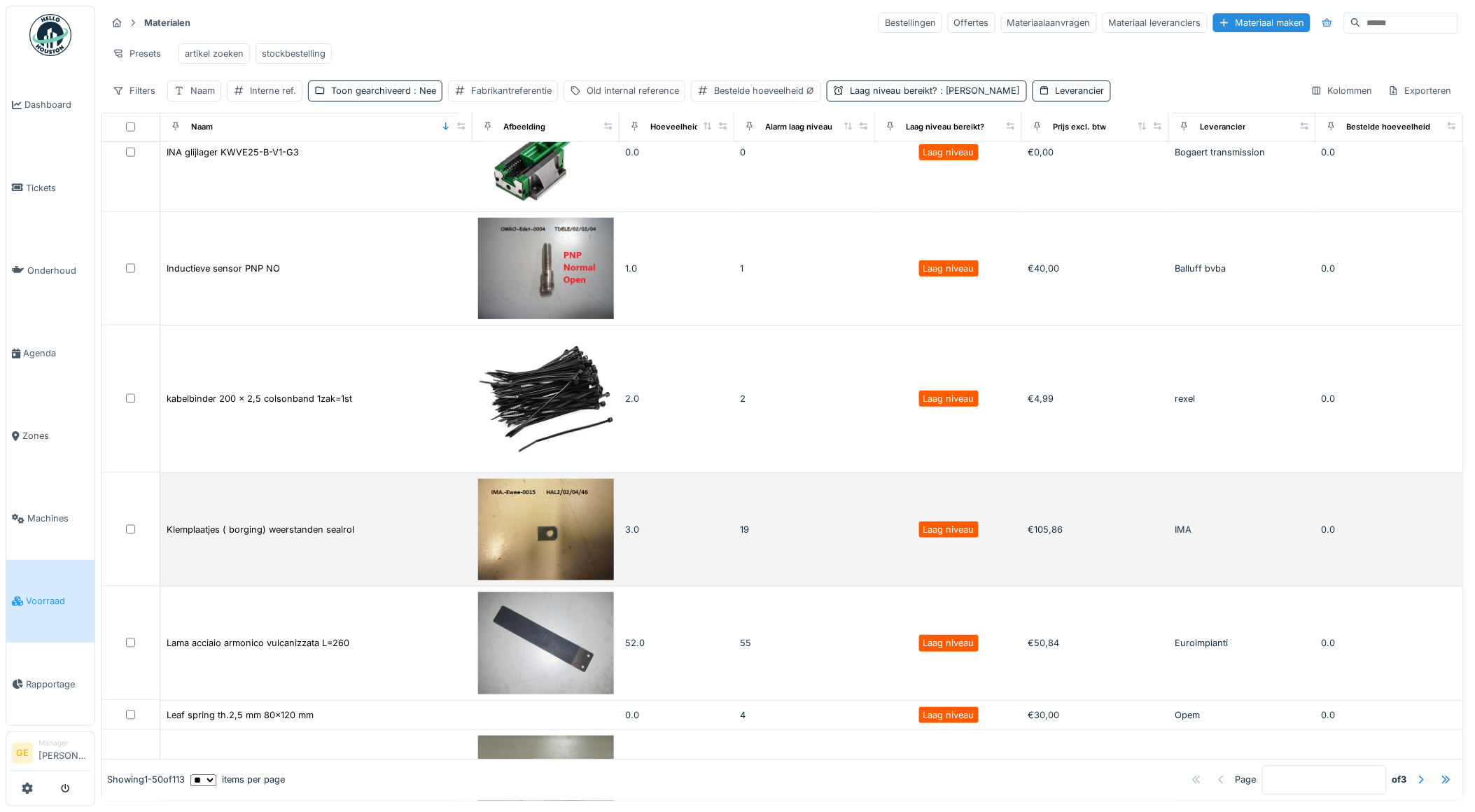
click at [534, 479] on img at bounding box center [546, 529] width 136 height 101
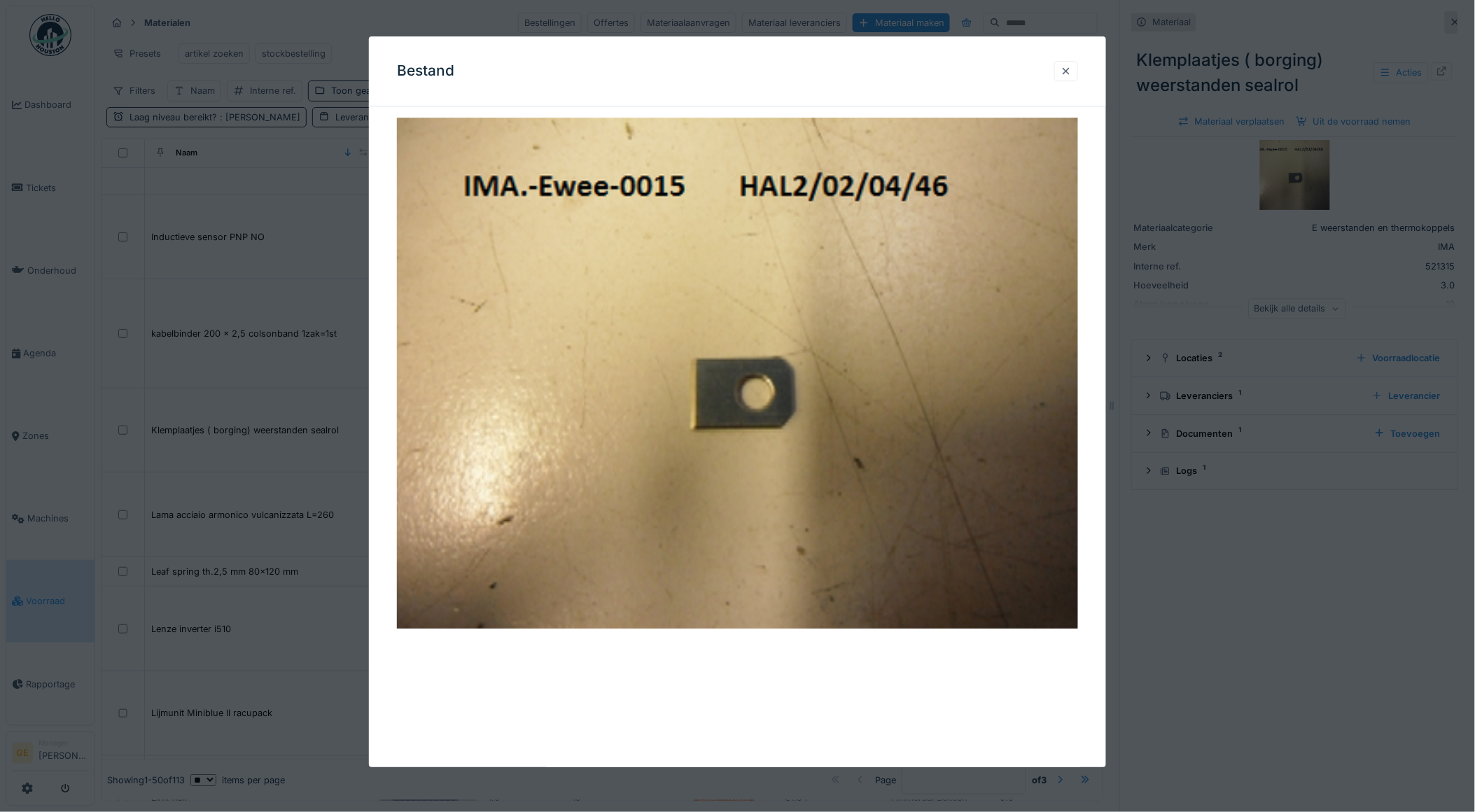
click at [1071, 73] on div at bounding box center [1065, 71] width 11 height 13
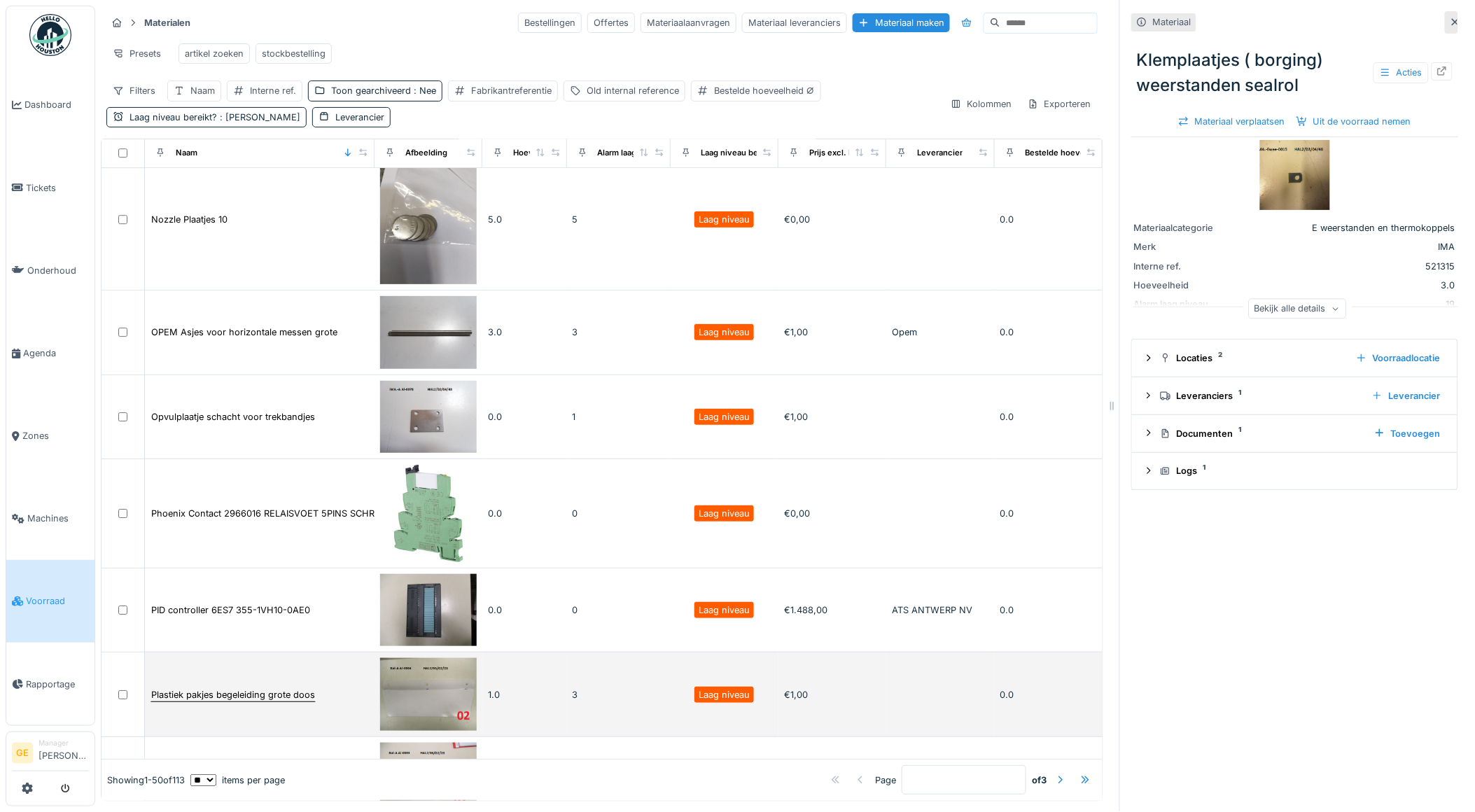
scroll to position [3475, 0]
